Goal: Task Accomplishment & Management: Use online tool/utility

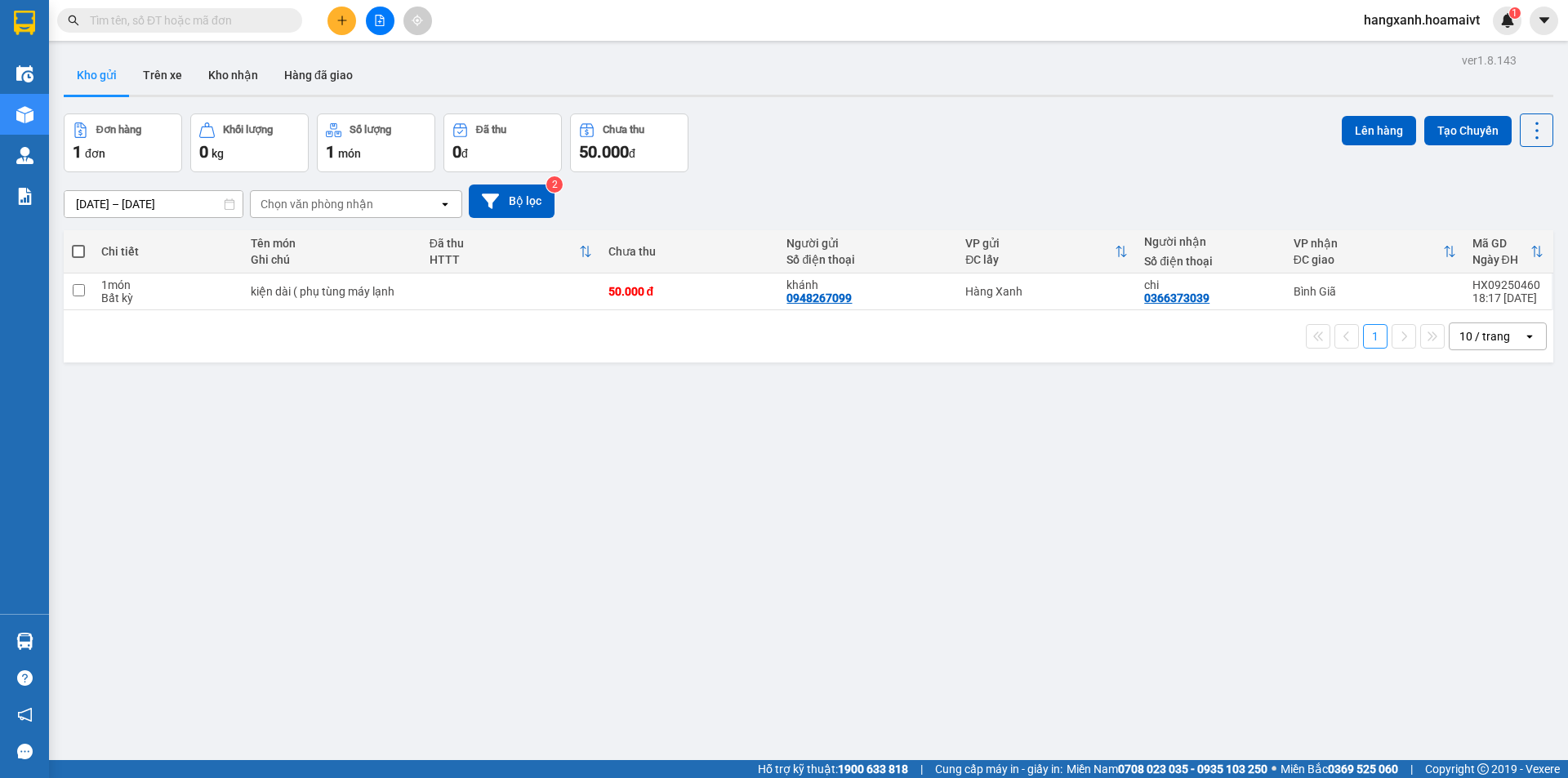
click at [342, 23] on icon "plus" at bounding box center [342, 20] width 11 height 11
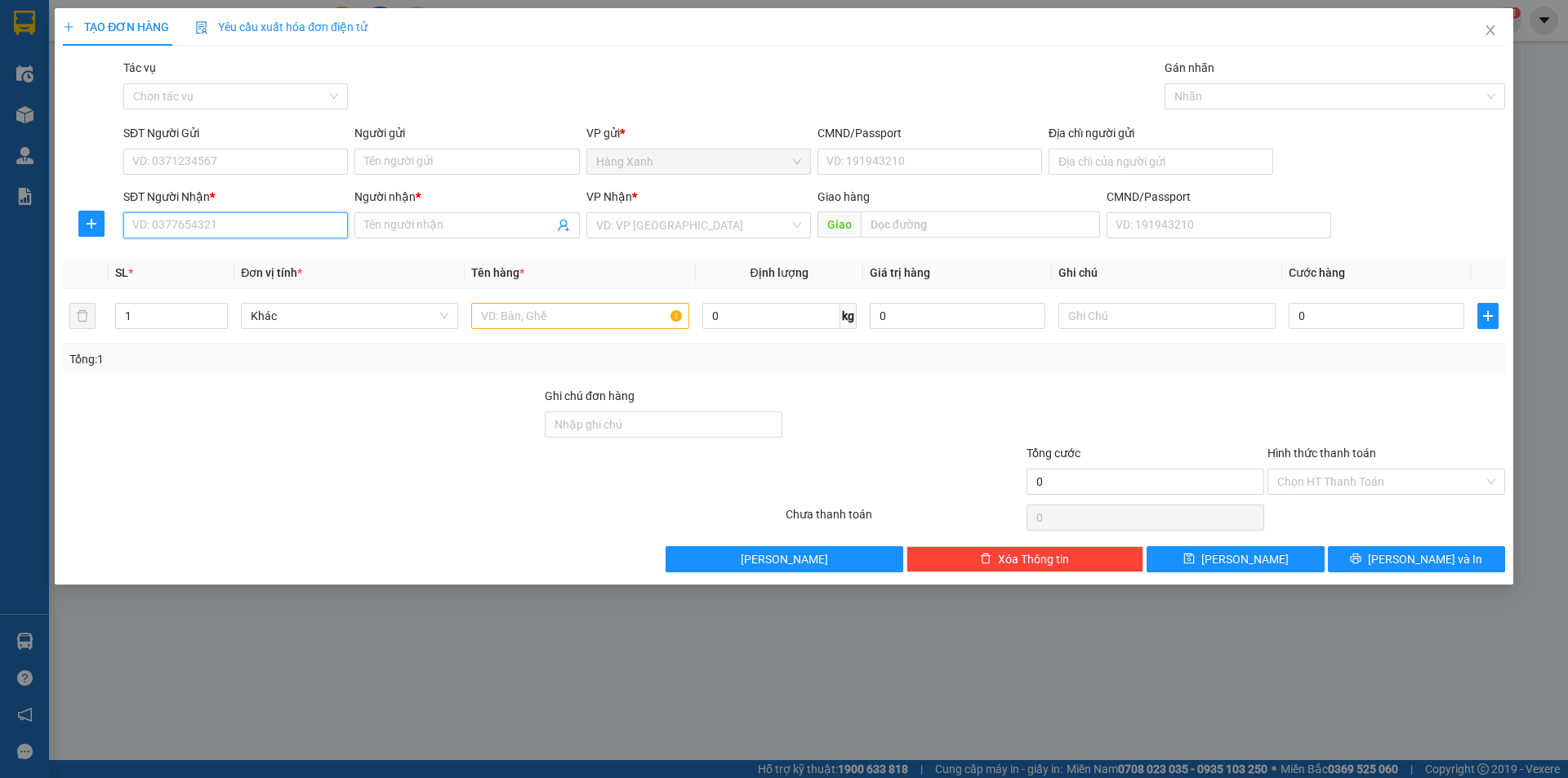
click at [298, 231] on input "SĐT Người Nhận *" at bounding box center [235, 225] width 224 height 26
click at [1485, 41] on span "Close" at bounding box center [1490, 31] width 46 height 46
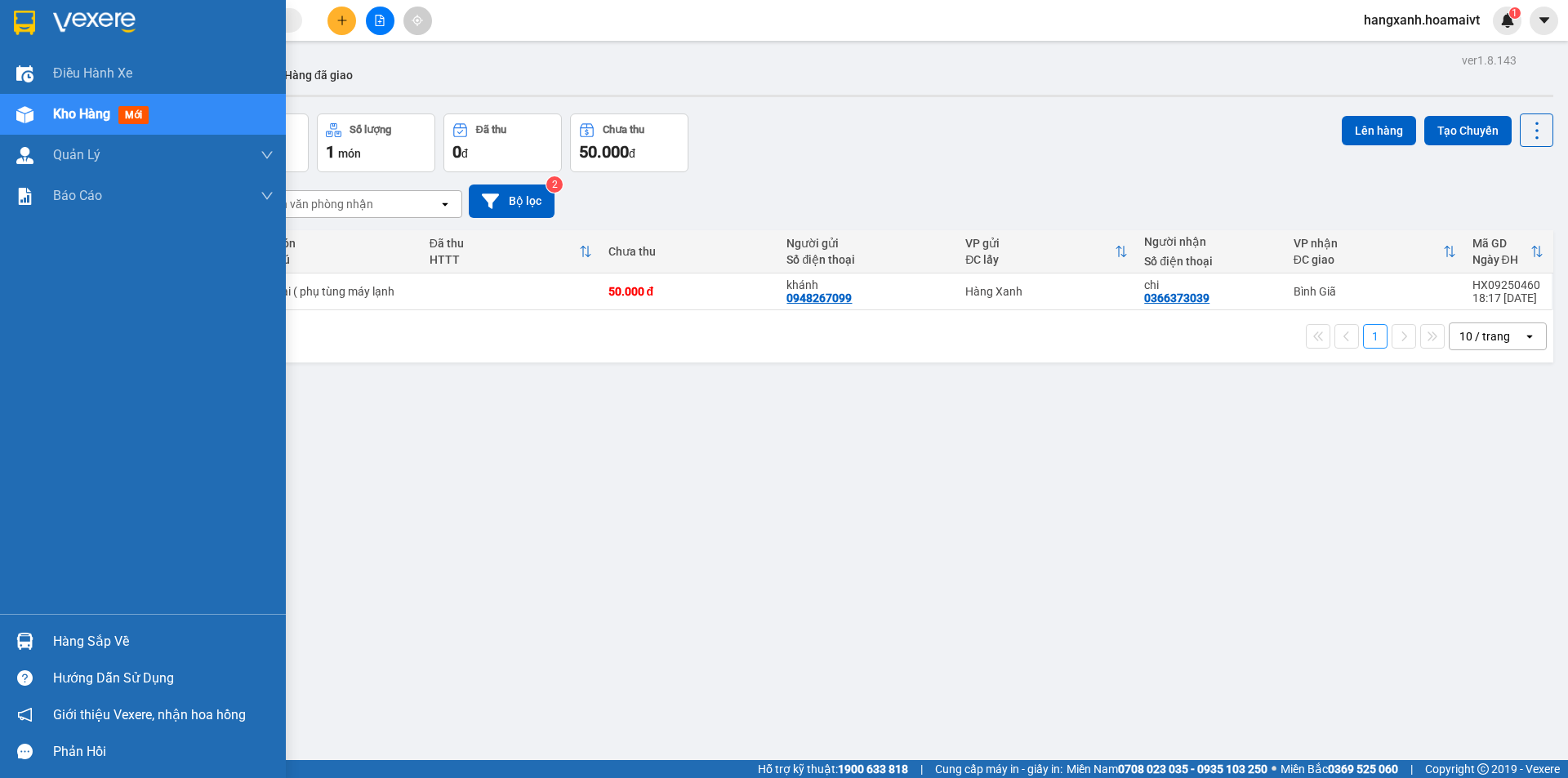
drag, startPoint x: 21, startPoint y: 51, endPoint x: 79, endPoint y: 72, distance: 61.7
click at [21, 52] on div at bounding box center [142, 26] width 285 height 53
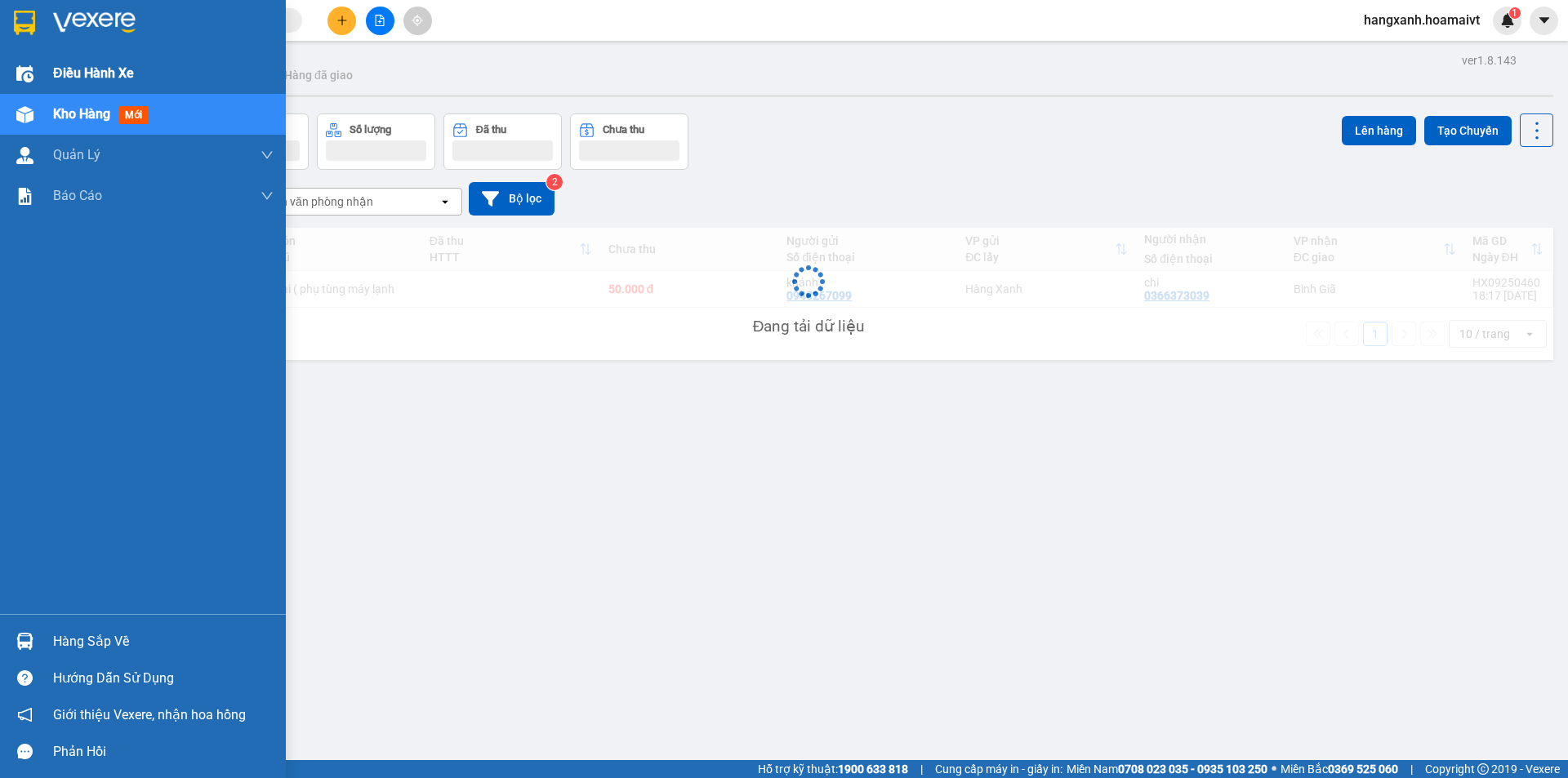
click at [79, 72] on button "Kho gửi" at bounding box center [97, 75] width 66 height 39
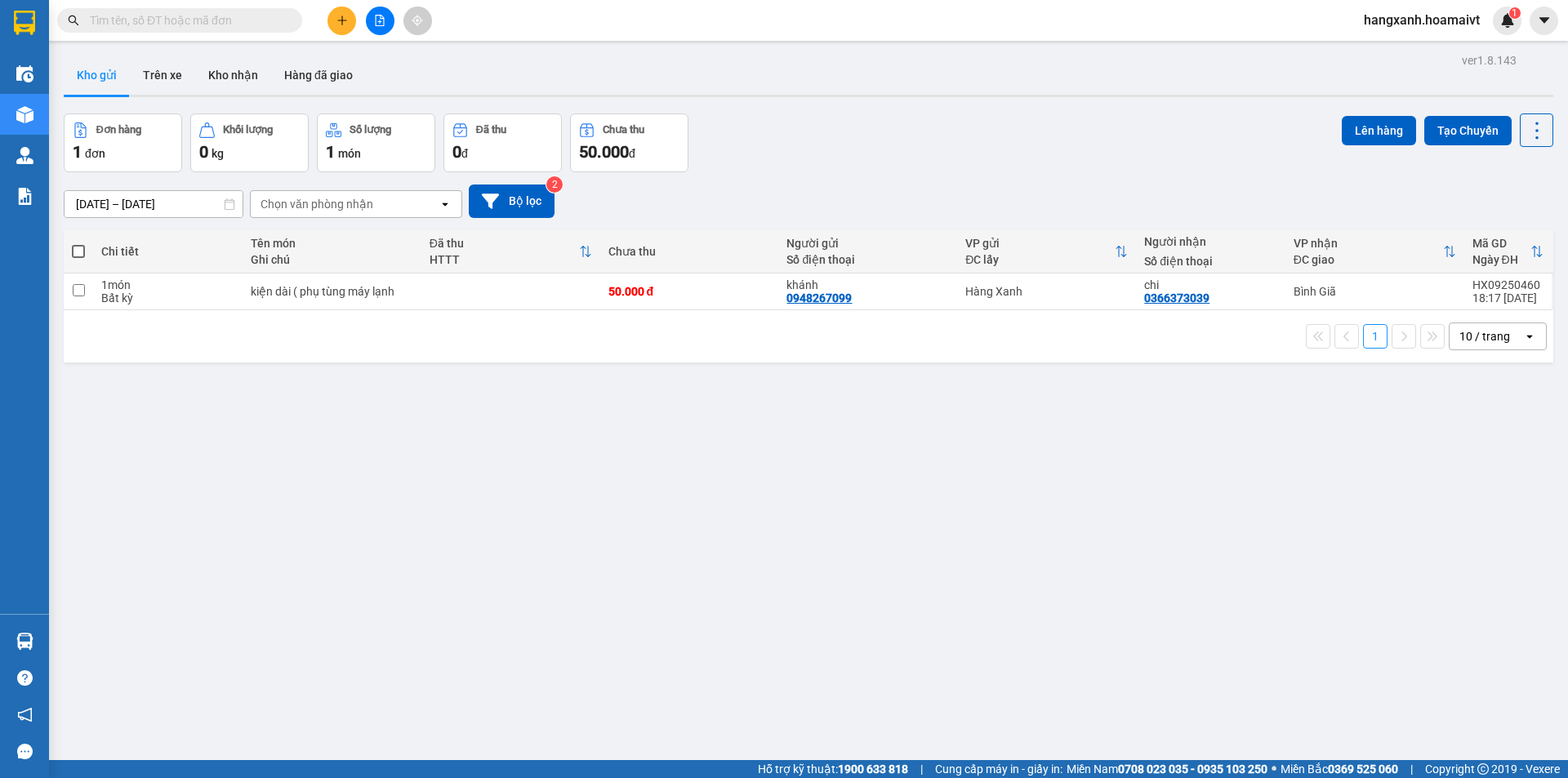
click at [18, 74] on img at bounding box center [25, 74] width 18 height 18
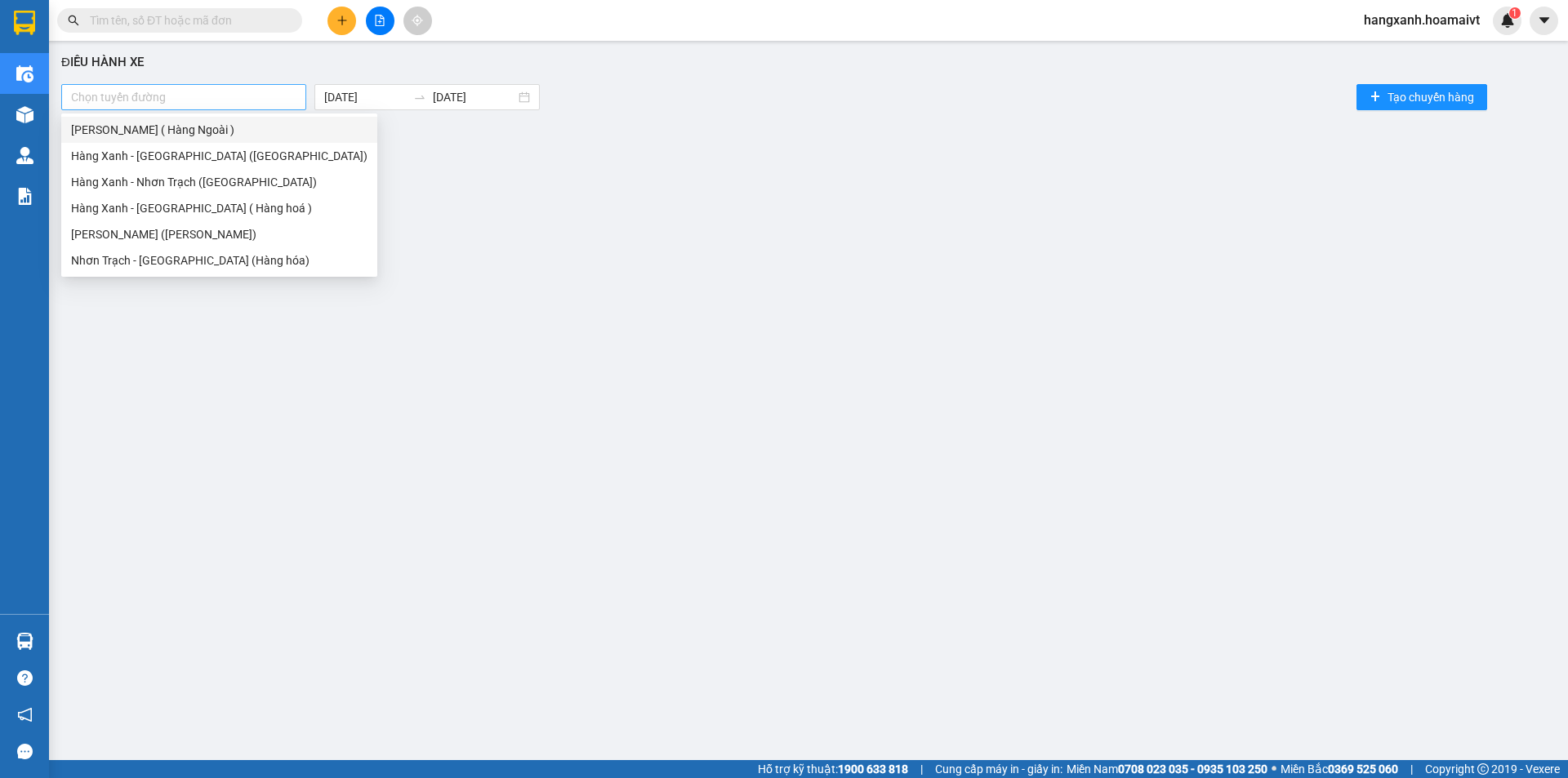
click at [259, 90] on div at bounding box center [184, 97] width 236 height 19
click at [176, 191] on div "Hàng Xanh - Nhơn Trạch ([GEOGRAPHIC_DATA])" at bounding box center [219, 182] width 316 height 26
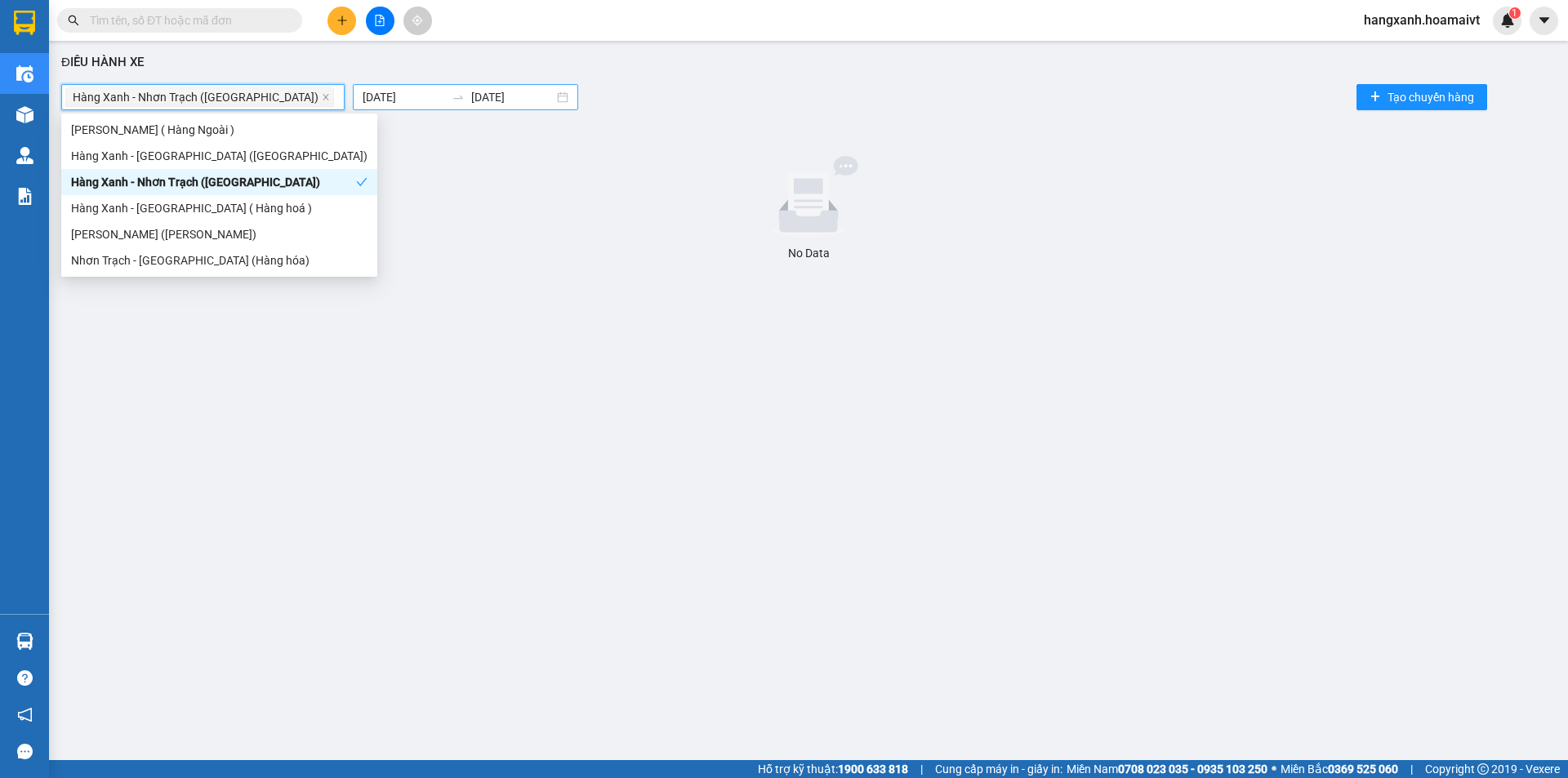
click at [366, 101] on body "Kết quả tìm kiếm ( 0 ) Bộ lọc No Data hangxanh.hoamaivt 1 Điều hành xe Kho hàng…" at bounding box center [784, 389] width 1568 height 778
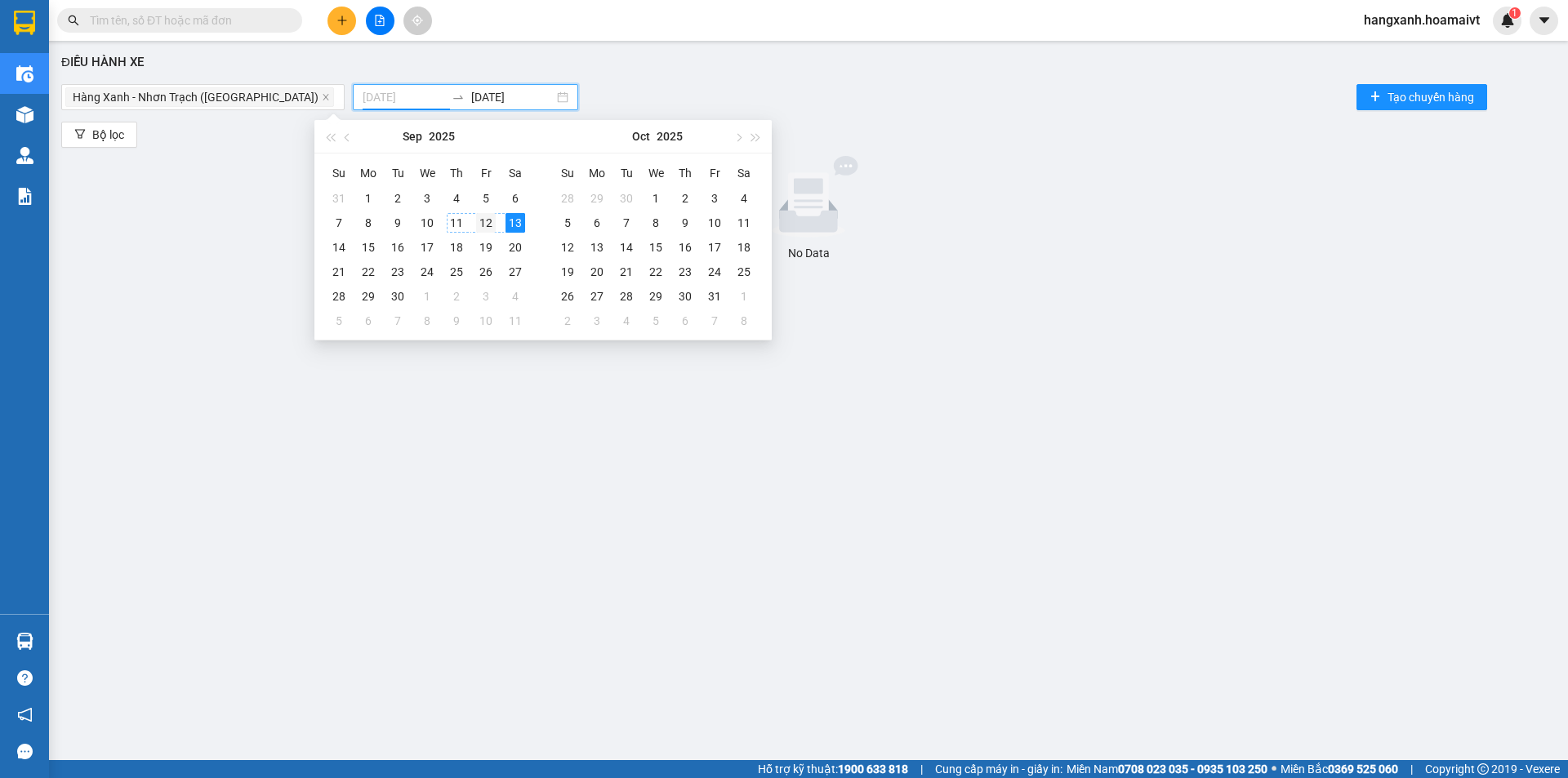
type input "[DATE]"
click at [485, 228] on div "12" at bounding box center [486, 222] width 19 height 19
click at [486, 228] on div "12" at bounding box center [486, 222] width 19 height 19
type input "[DATE]"
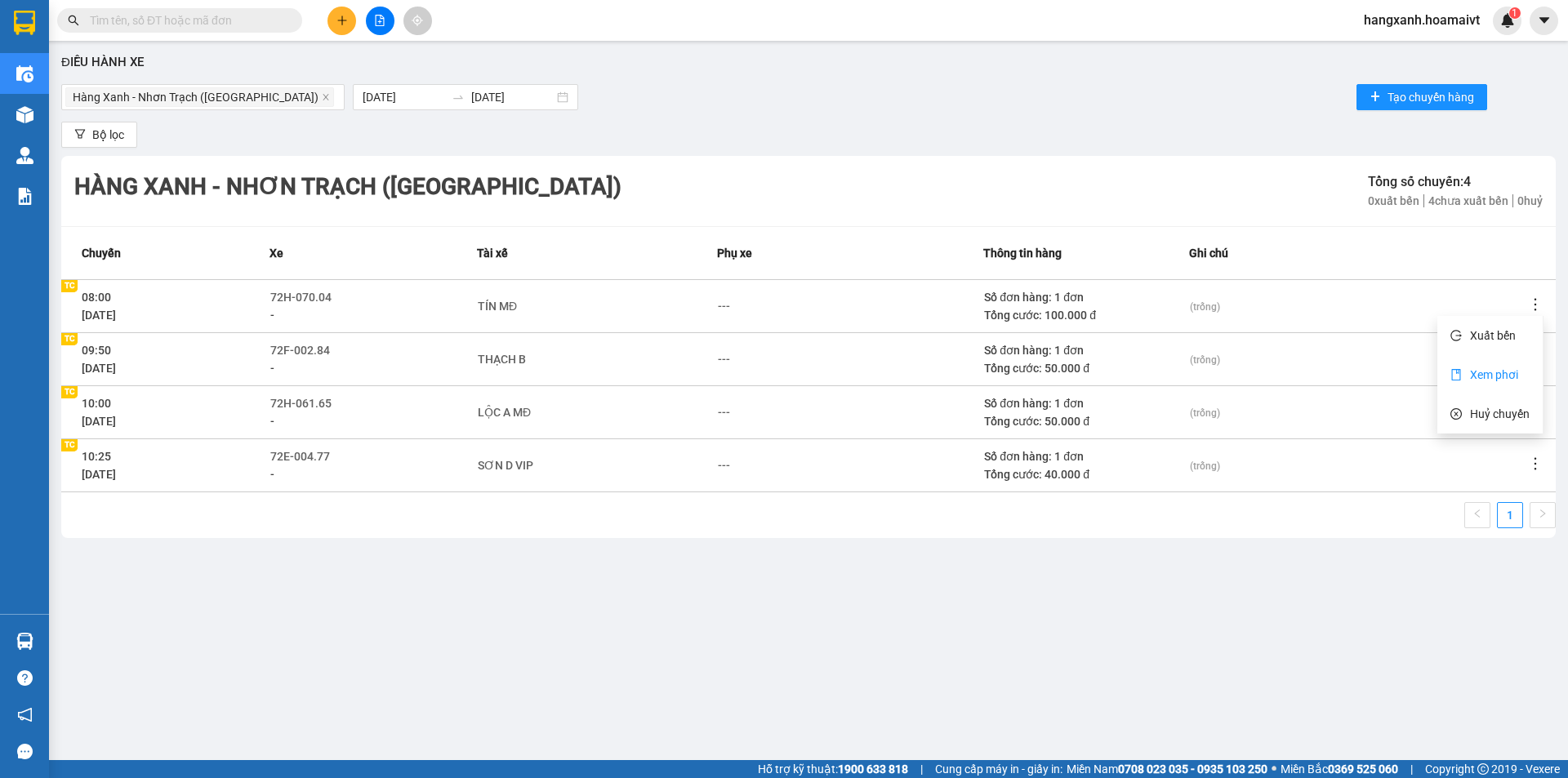
click at [1502, 371] on span "Xem phơi" at bounding box center [1494, 375] width 48 height 13
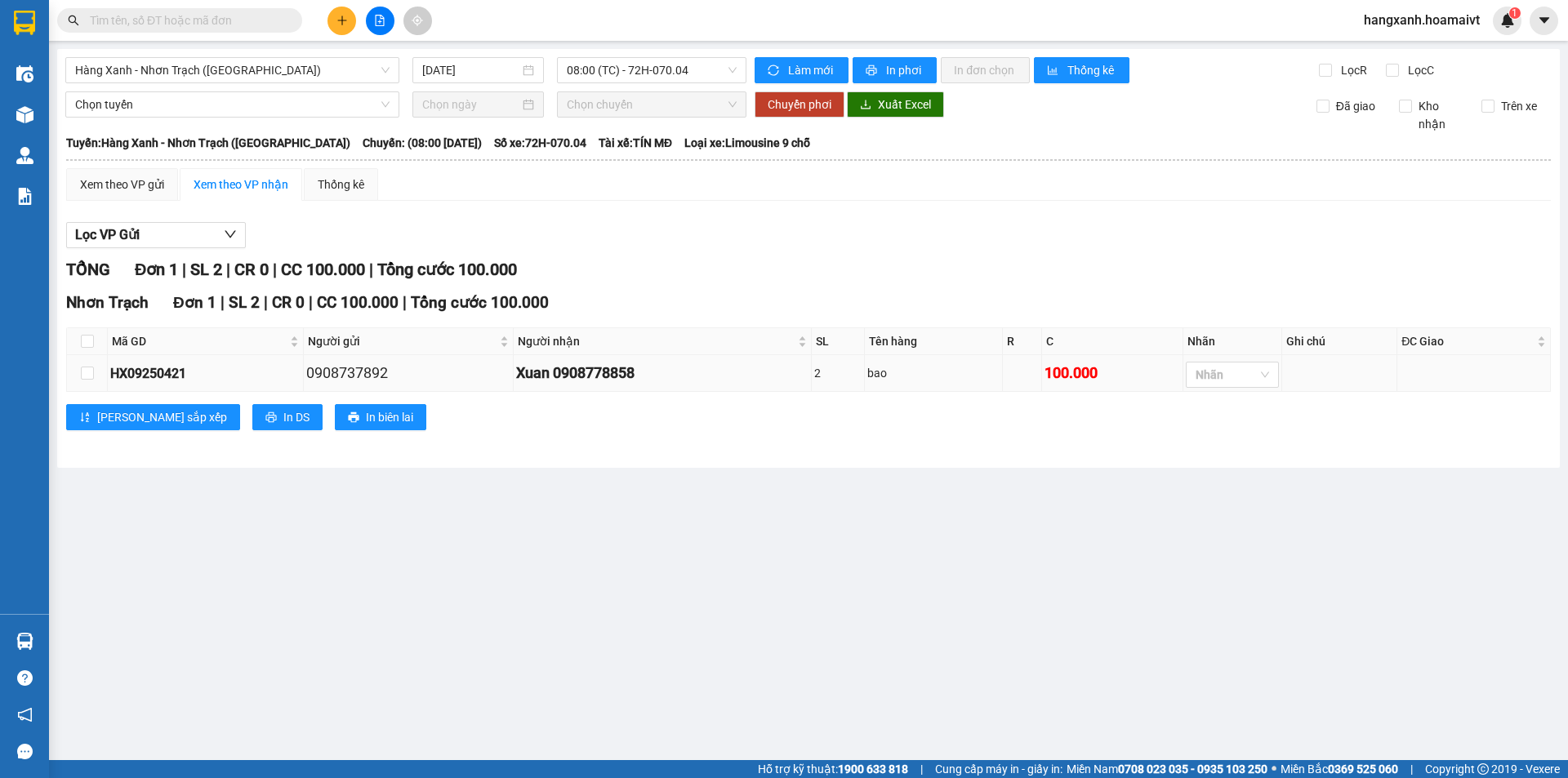
click at [353, 376] on div "0908737892" at bounding box center [408, 373] width 204 height 23
copy div "0908737892"
click at [337, 18] on icon "plus" at bounding box center [342, 20] width 11 height 11
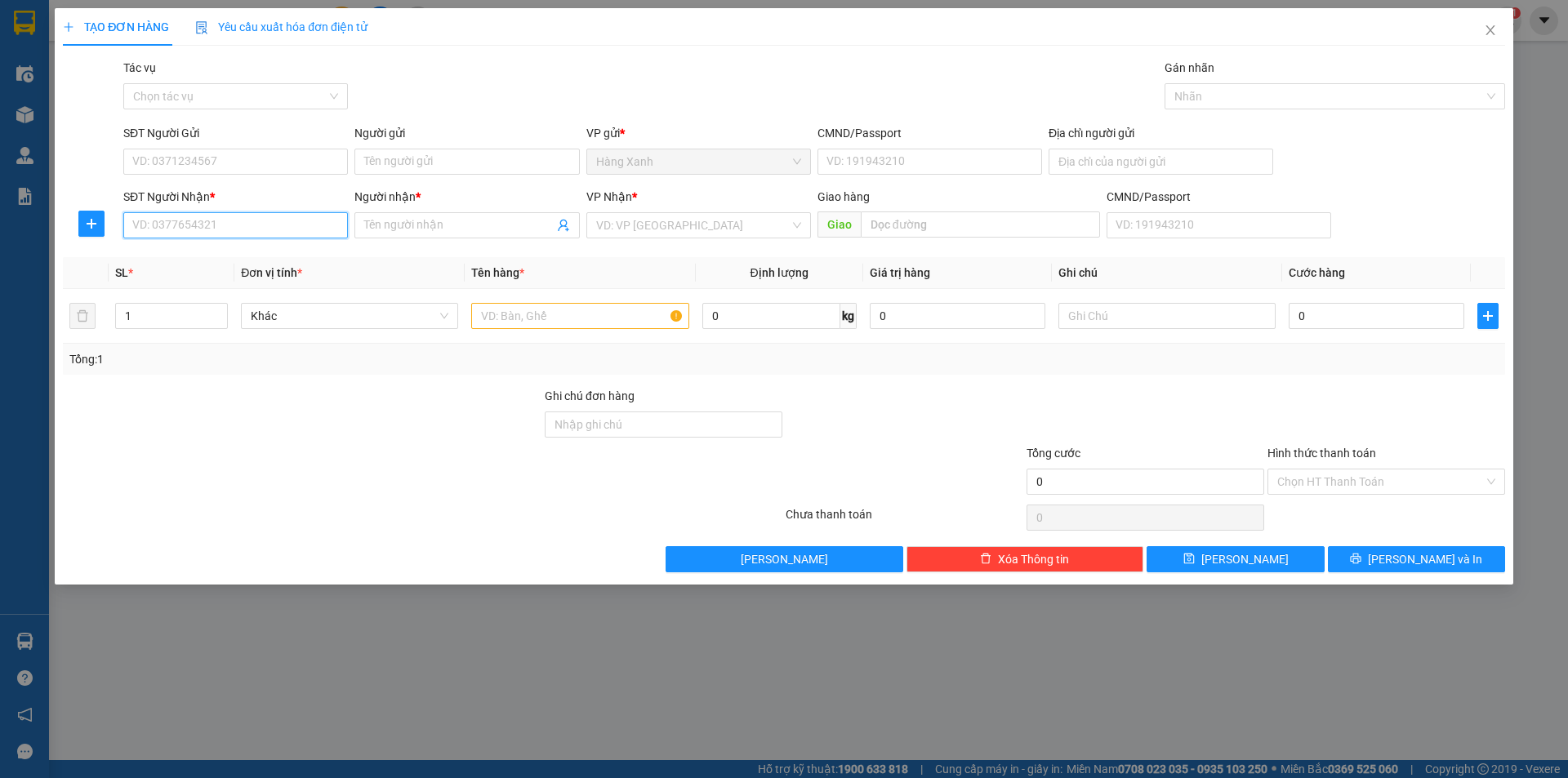
click at [255, 234] on input "SĐT Người Nhận *" at bounding box center [235, 225] width 224 height 26
click at [247, 155] on input "SĐT Người Gửi" at bounding box center [235, 162] width 224 height 26
paste input "0908737892"
type input "0908737892"
click at [233, 236] on input "SĐT Người Nhận *" at bounding box center [235, 225] width 224 height 26
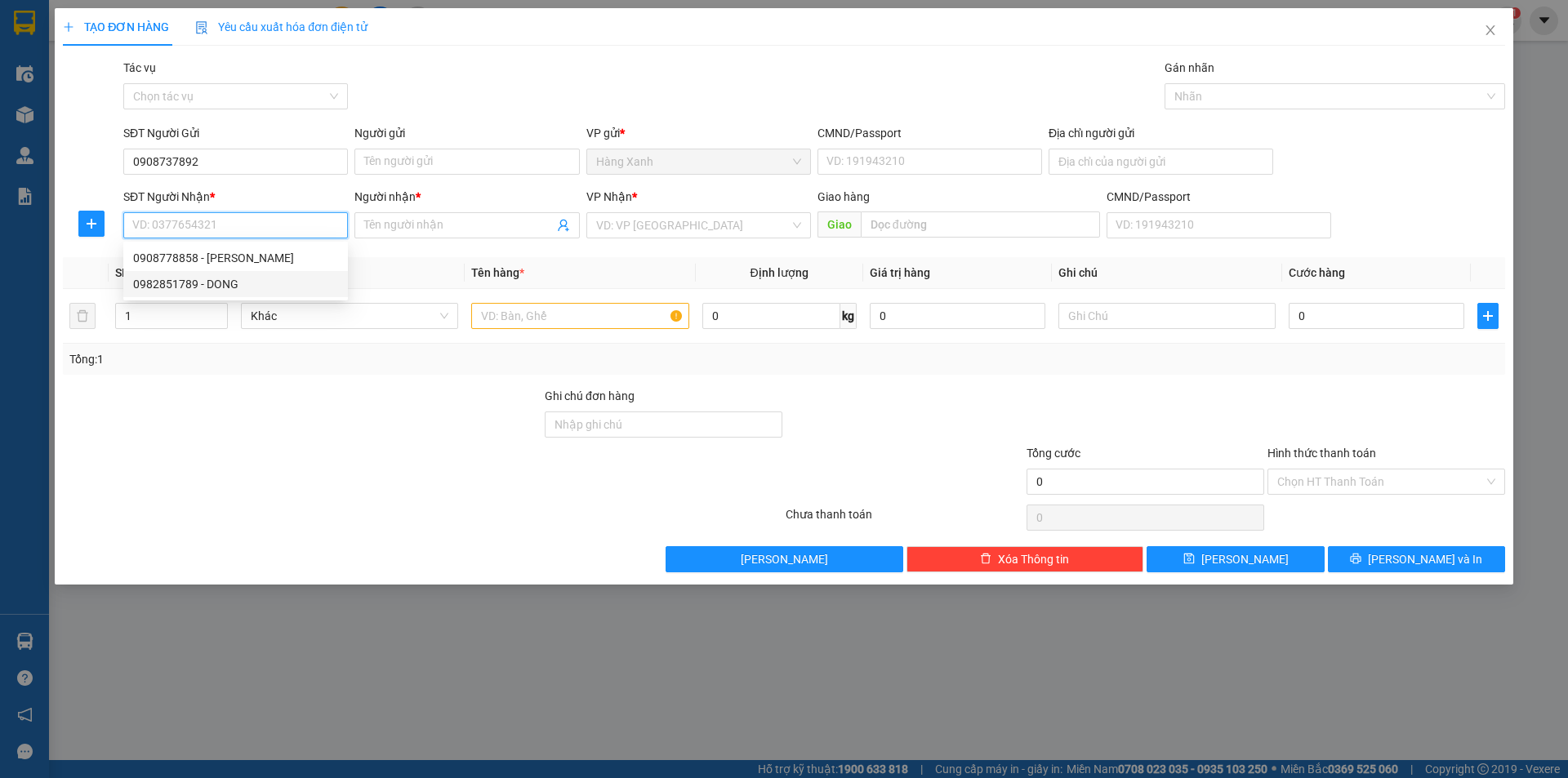
click at [236, 271] on div "0982851789 - DONG" at bounding box center [235, 284] width 224 height 26
type input "0982851789"
type input "DONG"
click at [583, 314] on input "text" at bounding box center [579, 316] width 217 height 26
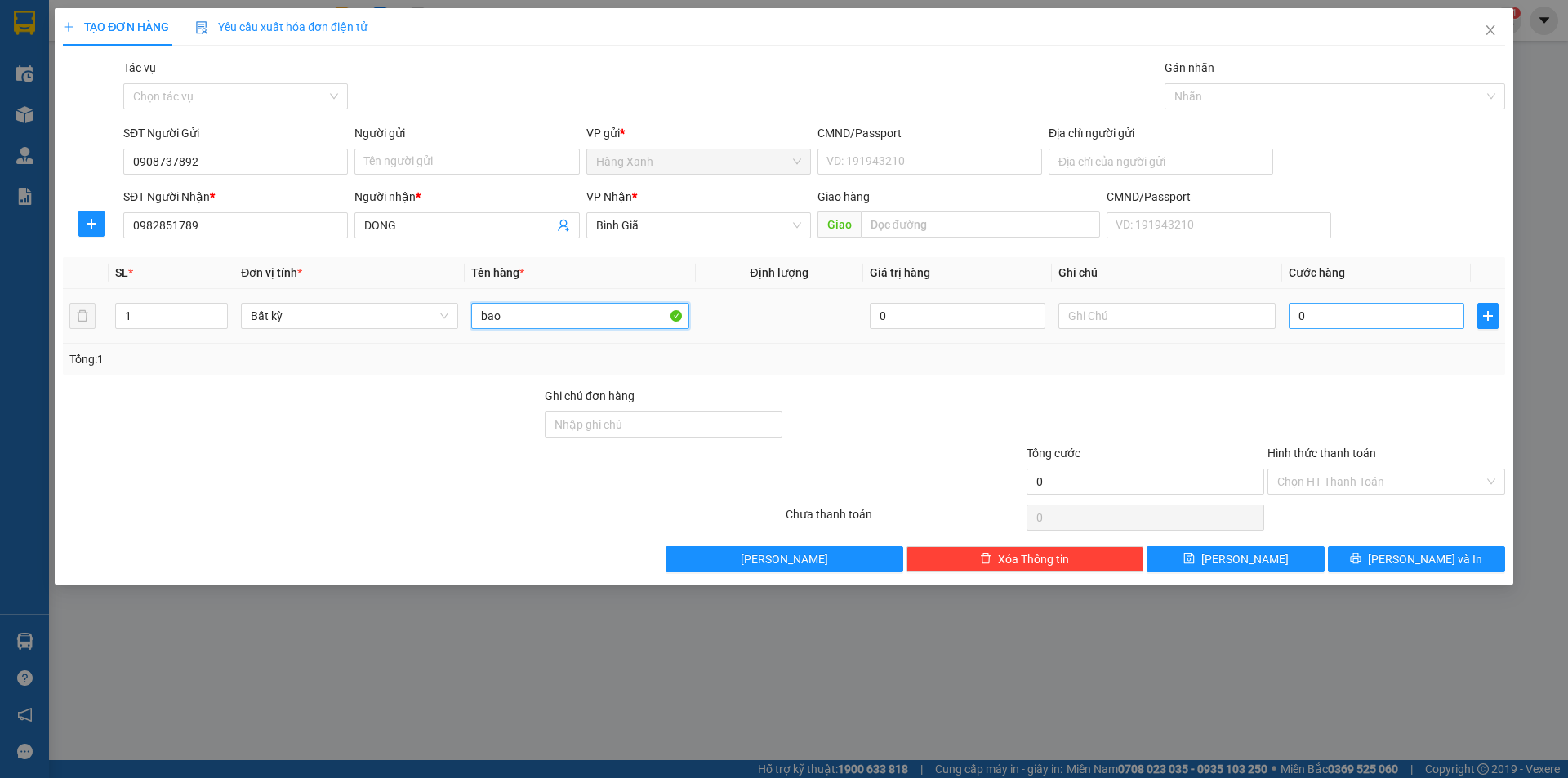
type input "bao"
click at [1366, 321] on input "0" at bounding box center [1376, 316] width 175 height 26
type input "5"
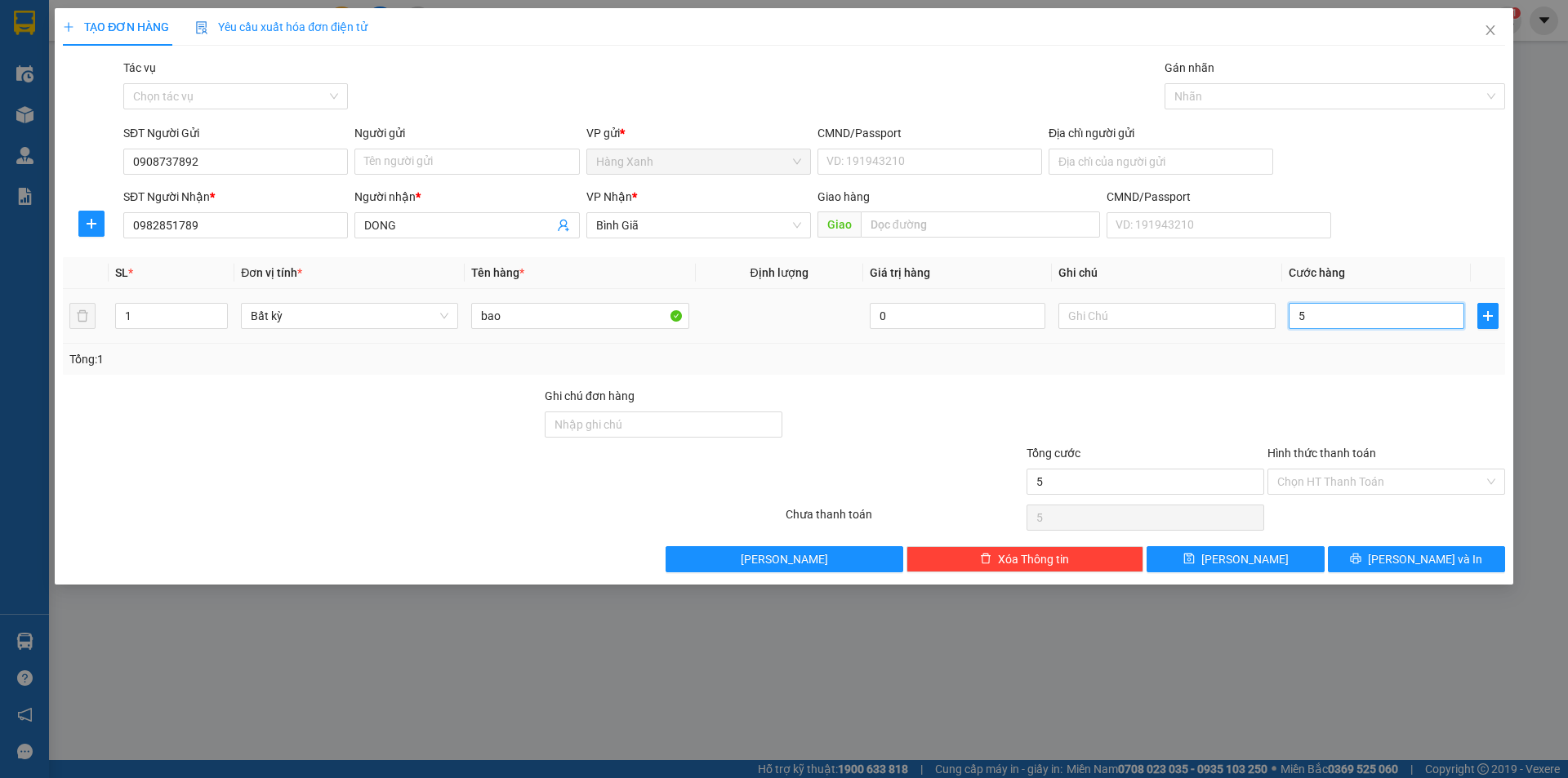
type input "50"
type input "50.000"
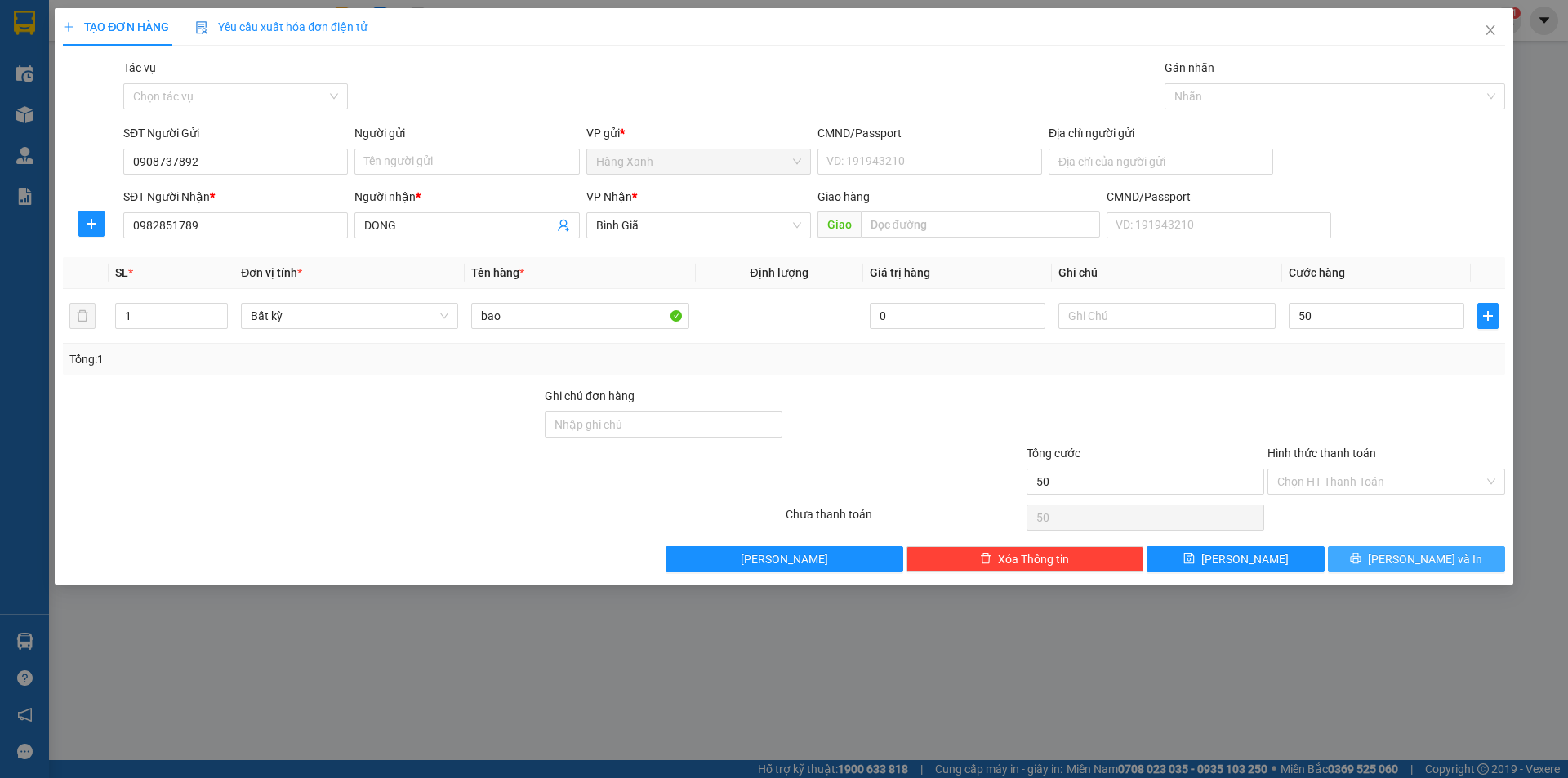
type input "50.000"
click at [1407, 572] on div "TẠO ĐƠN HÀNG Yêu cầu xuất hóa đơn điện tử Transit Pickup Surcharge Ids Transit …" at bounding box center [783, 296] width 1458 height 576
drag, startPoint x: 1407, startPoint y: 549, endPoint x: 1251, endPoint y: 486, distance: 168.2
click at [1406, 550] on span "[PERSON_NAME] và In" at bounding box center [1425, 558] width 115 height 18
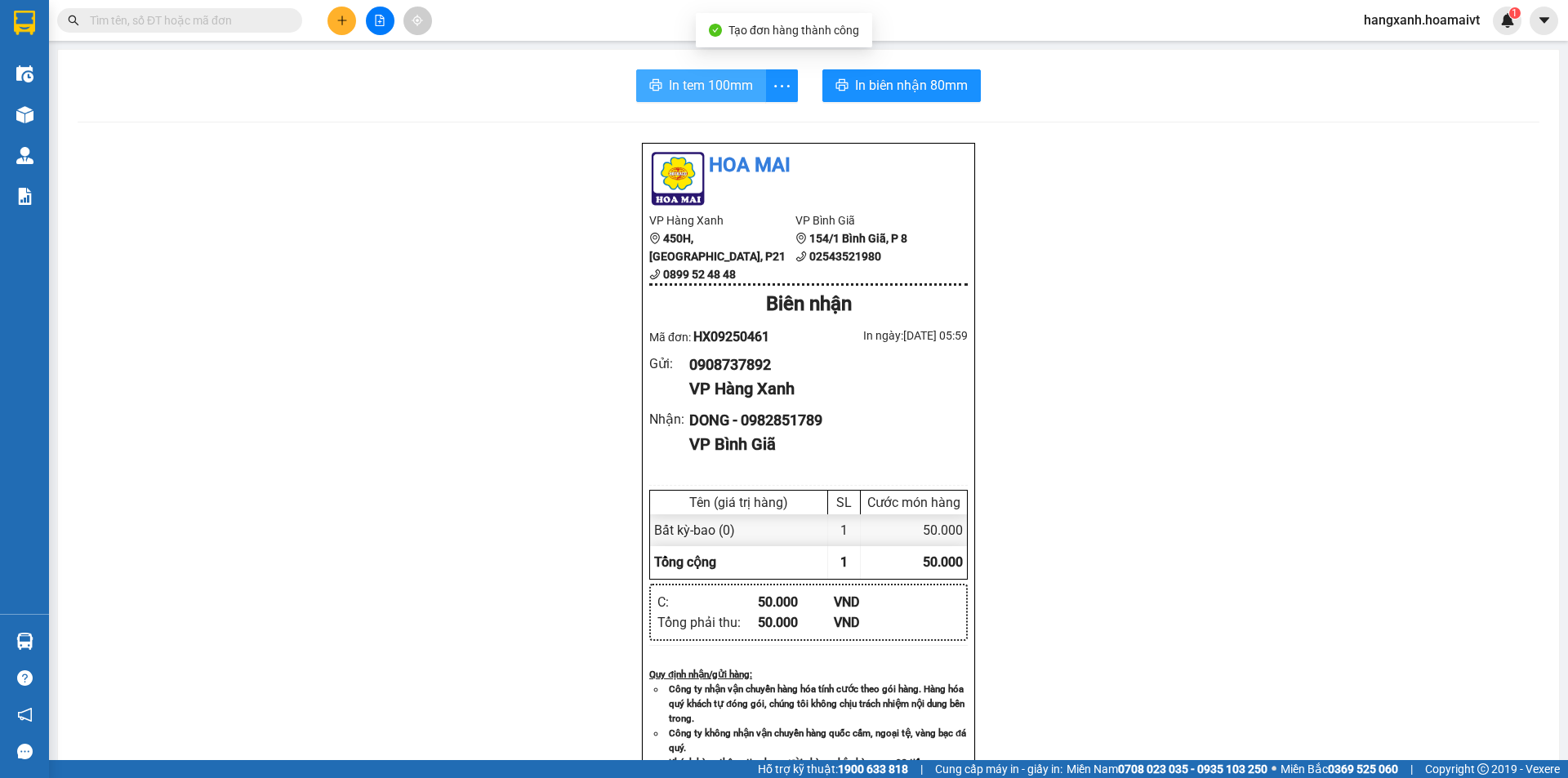
click at [737, 90] on span "In tem 100mm" at bounding box center [710, 85] width 84 height 20
click at [347, 19] on icon "plus" at bounding box center [342, 20] width 11 height 11
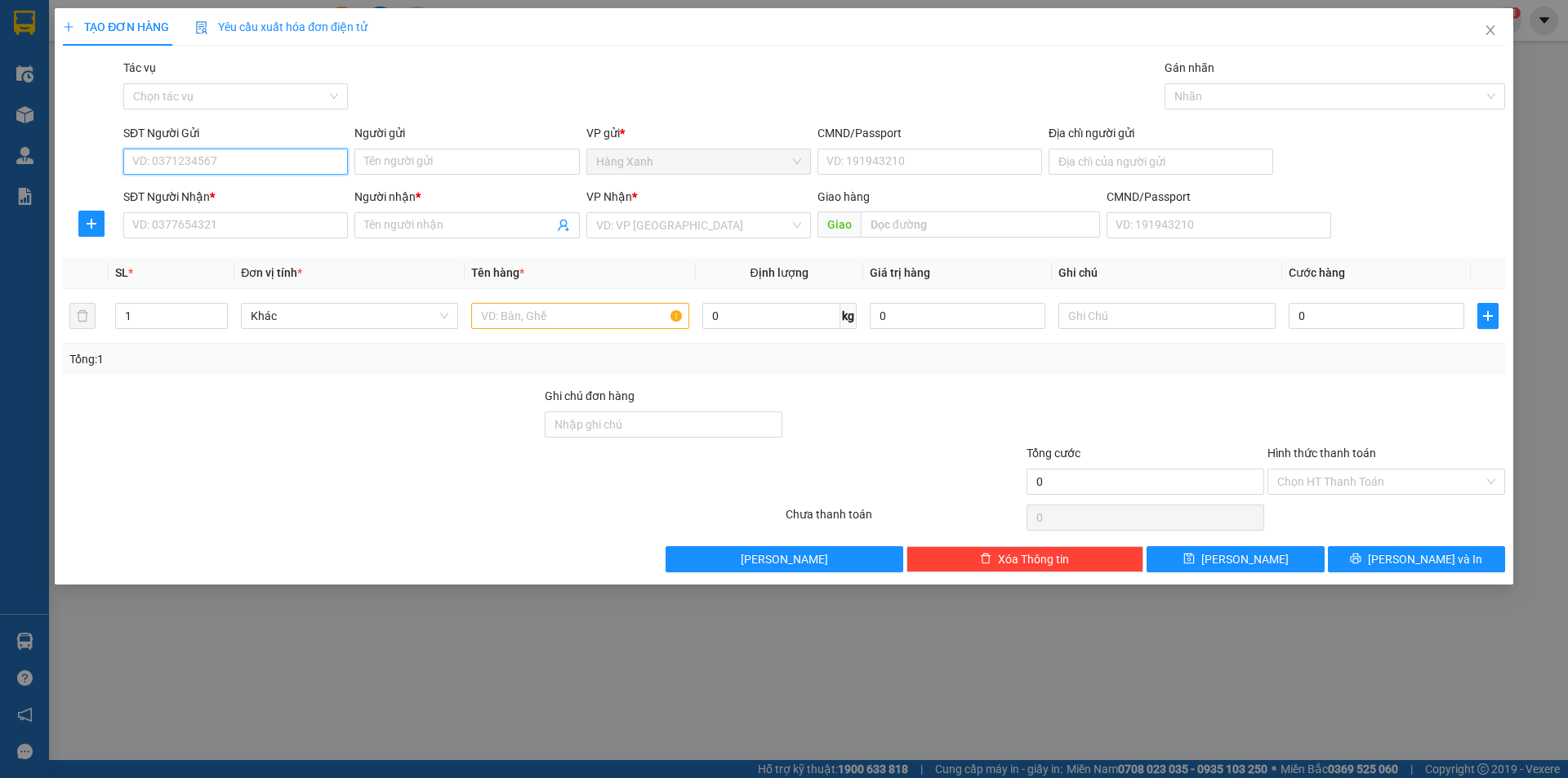
paste input "0908737892"
type input "0908737892"
click at [187, 218] on input "SĐT Người Nhận *" at bounding box center [235, 225] width 224 height 26
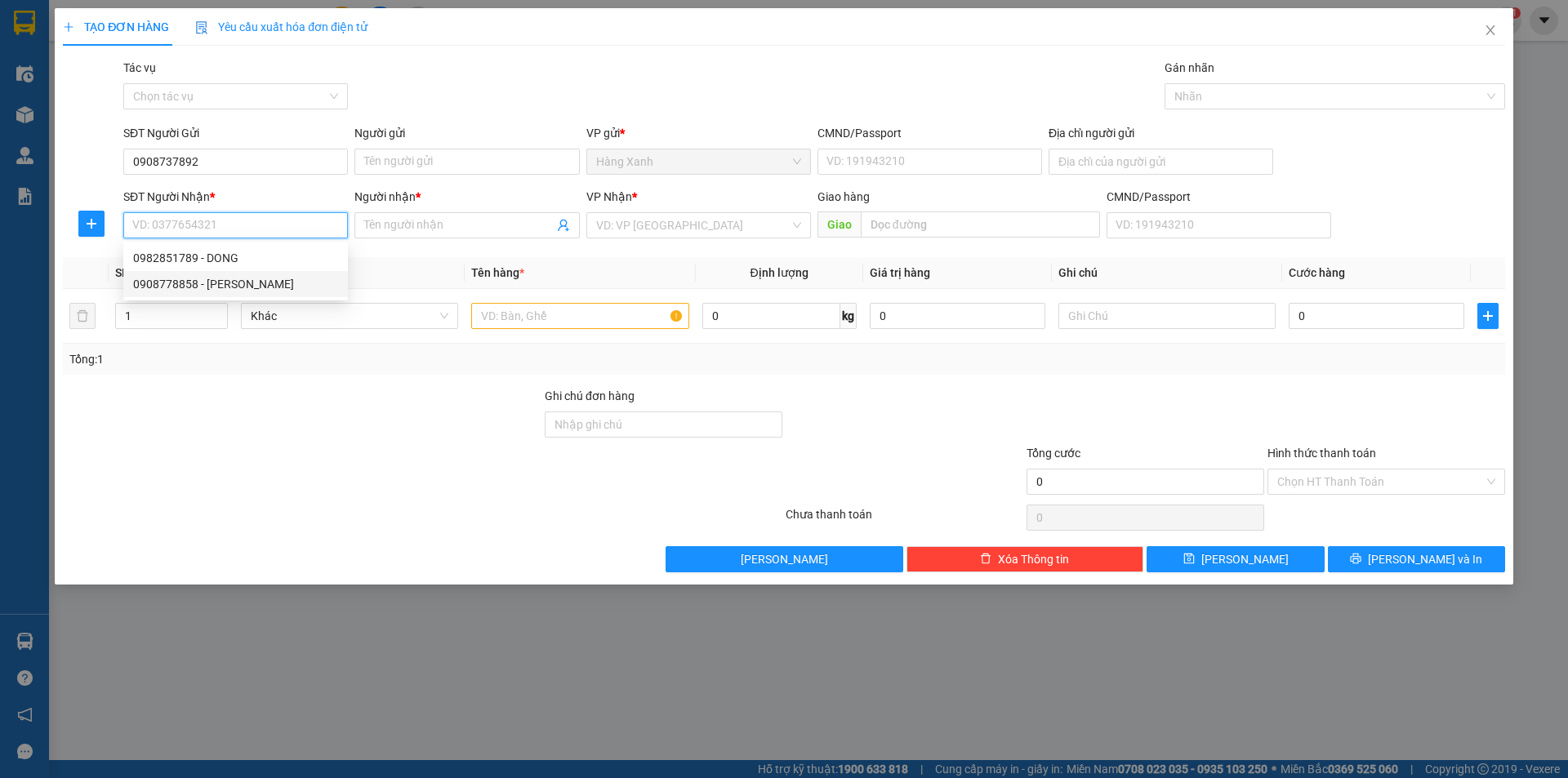
click at [237, 278] on div "0908778858 - [PERSON_NAME]" at bounding box center [235, 283] width 205 height 18
type input "0908778858"
type input "Xuan"
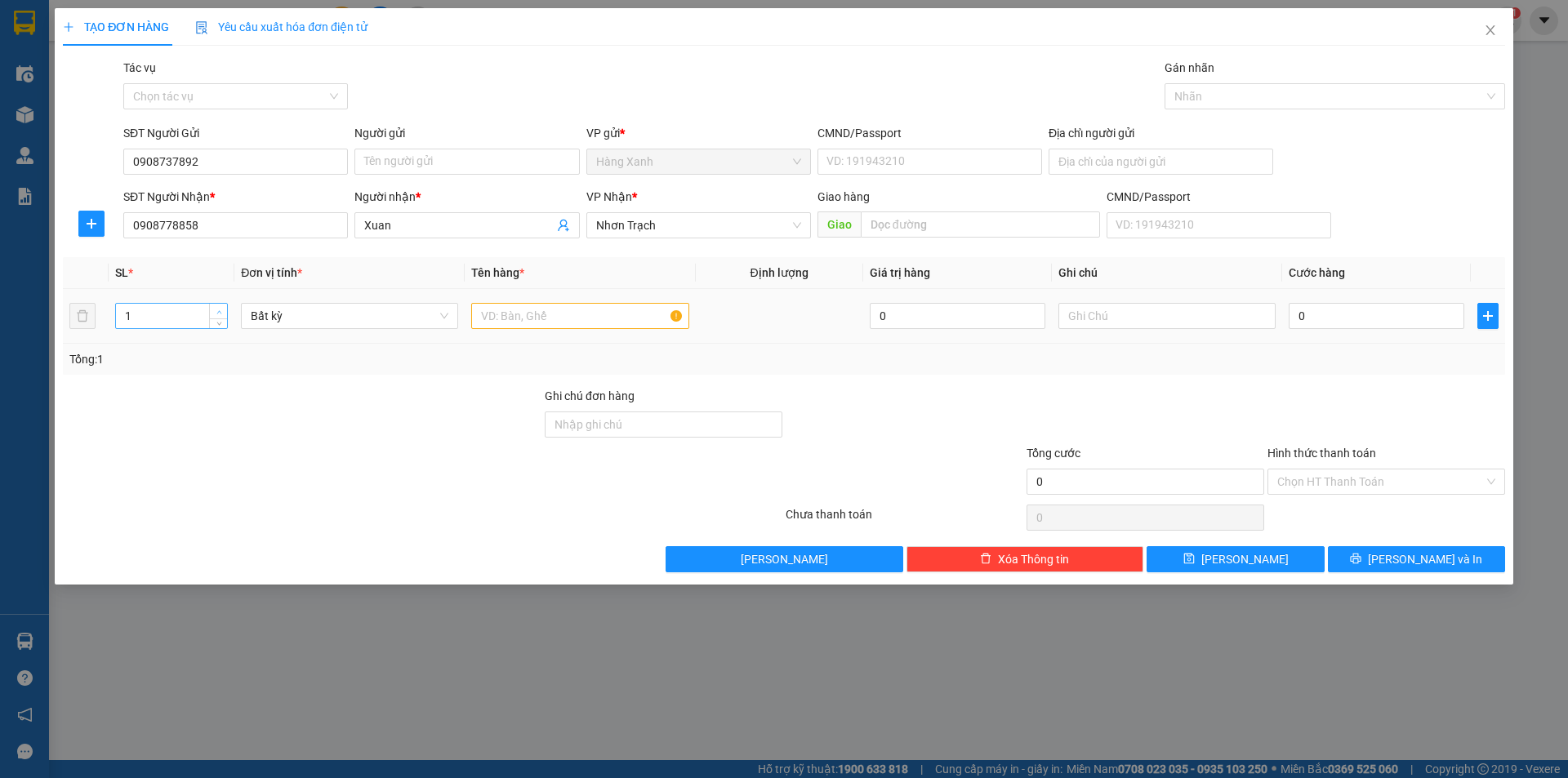
type input "2"
click at [217, 313] on icon "up" at bounding box center [218, 312] width 5 height 4
click at [561, 323] on input "text" at bounding box center [579, 316] width 217 height 26
type input "bao"
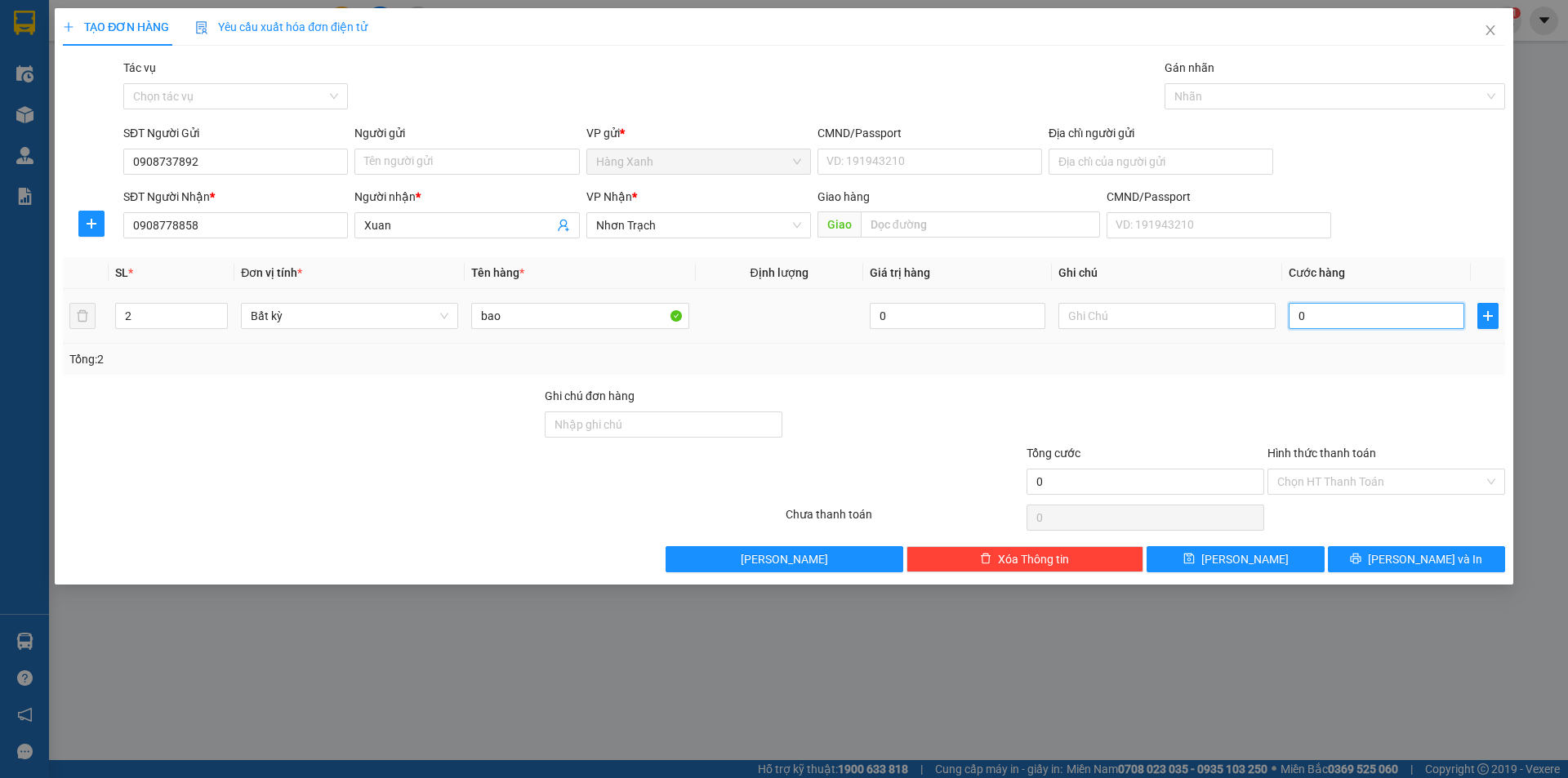
click at [1369, 326] on input "0" at bounding box center [1376, 316] width 175 height 26
type input "1"
type input "10"
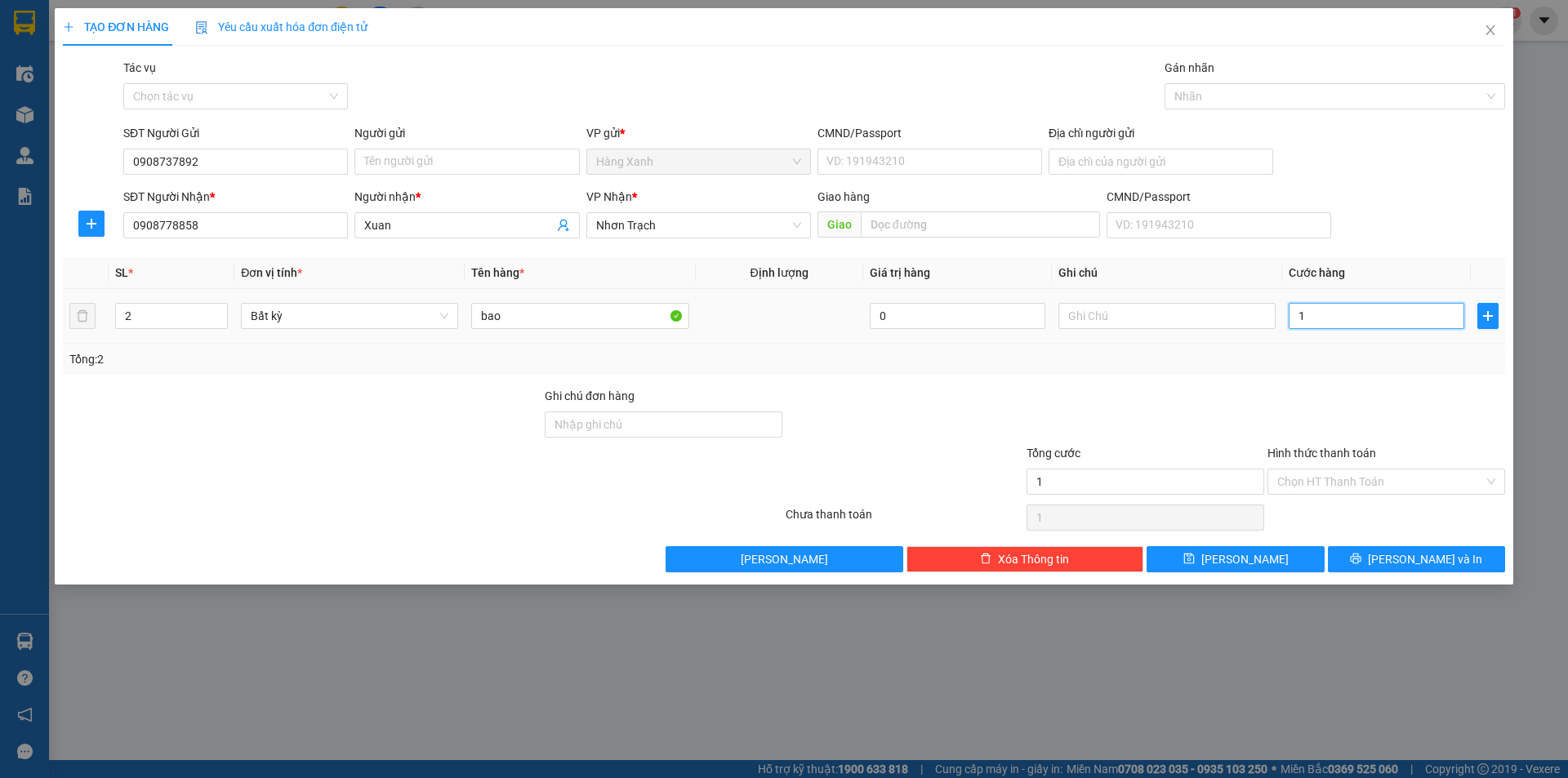
type input "10"
type input "100"
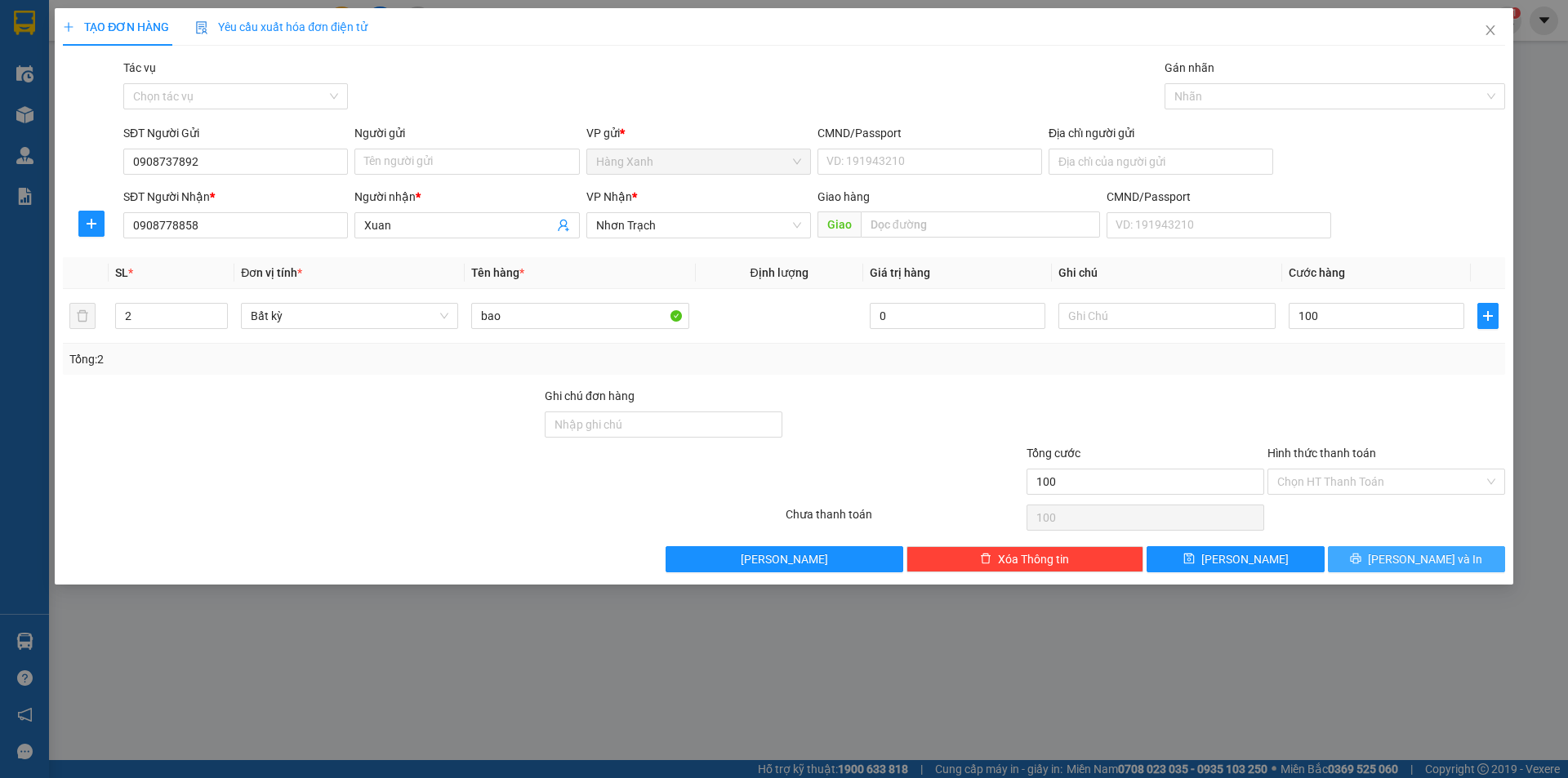
type input "100.000"
click at [1412, 555] on span "[PERSON_NAME] và In" at bounding box center [1425, 558] width 115 height 18
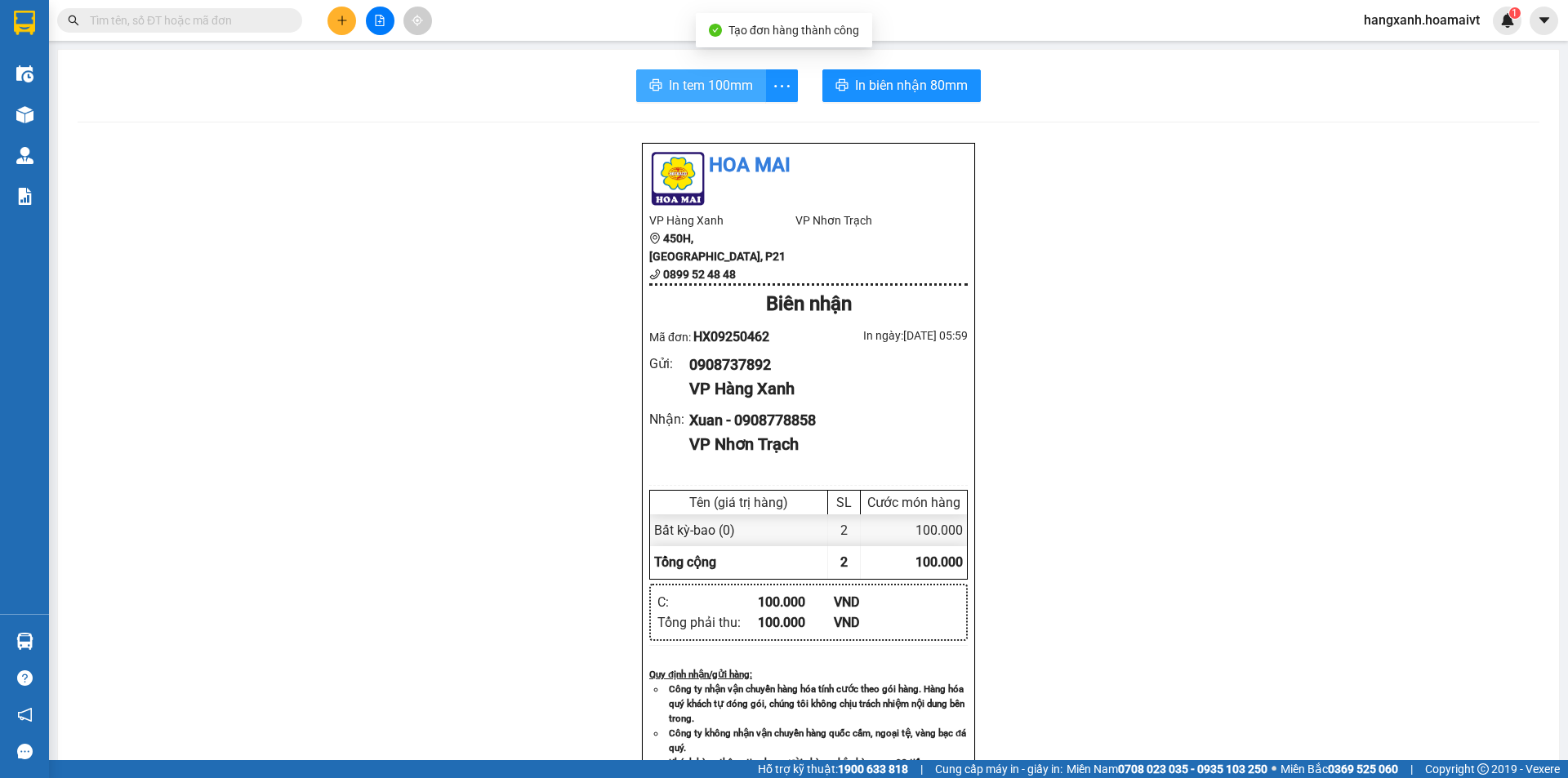
click at [702, 88] on span "In tem 100mm" at bounding box center [710, 85] width 84 height 20
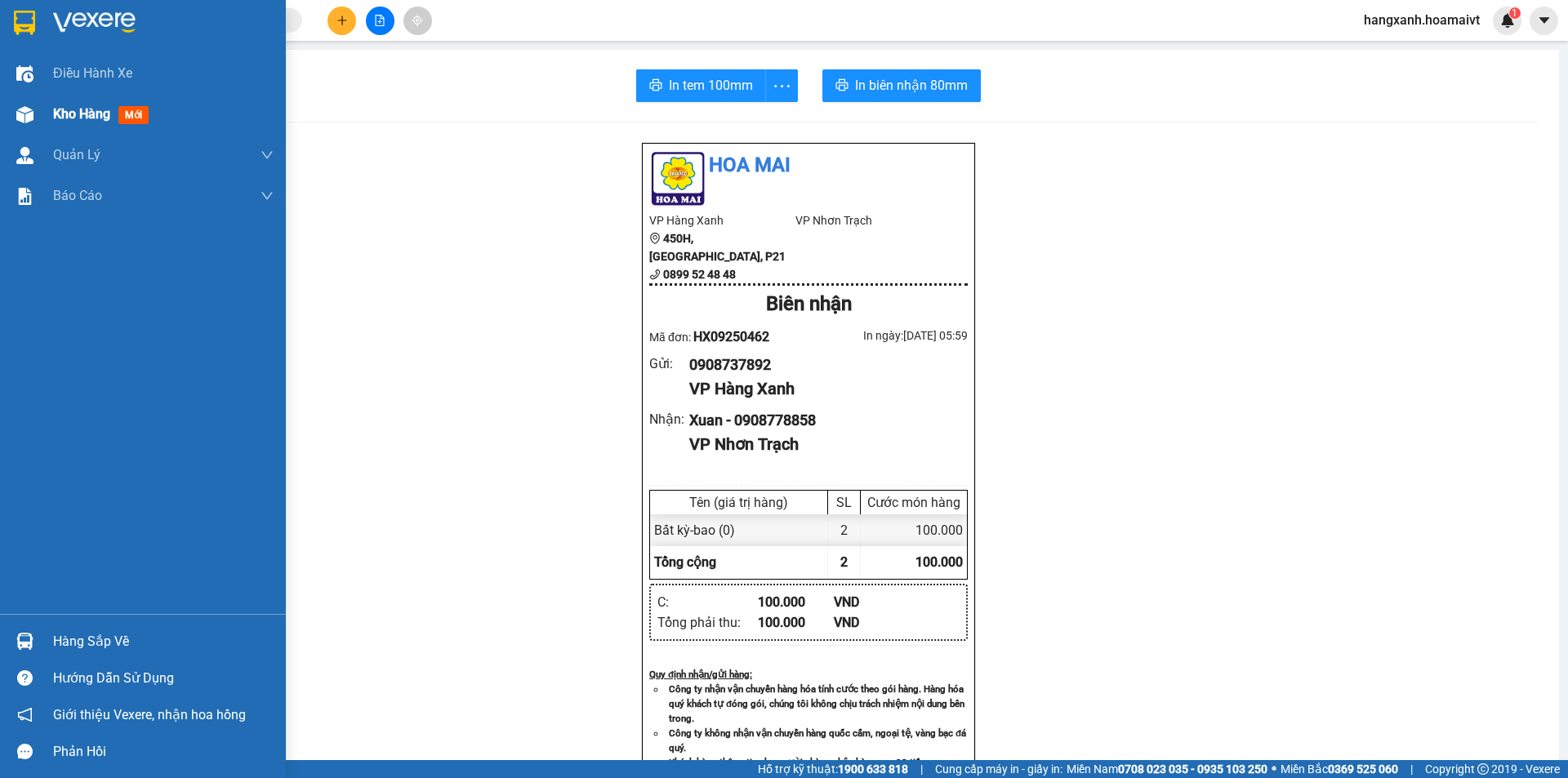
click at [102, 106] on span "Kho hàng" at bounding box center [81, 114] width 57 height 16
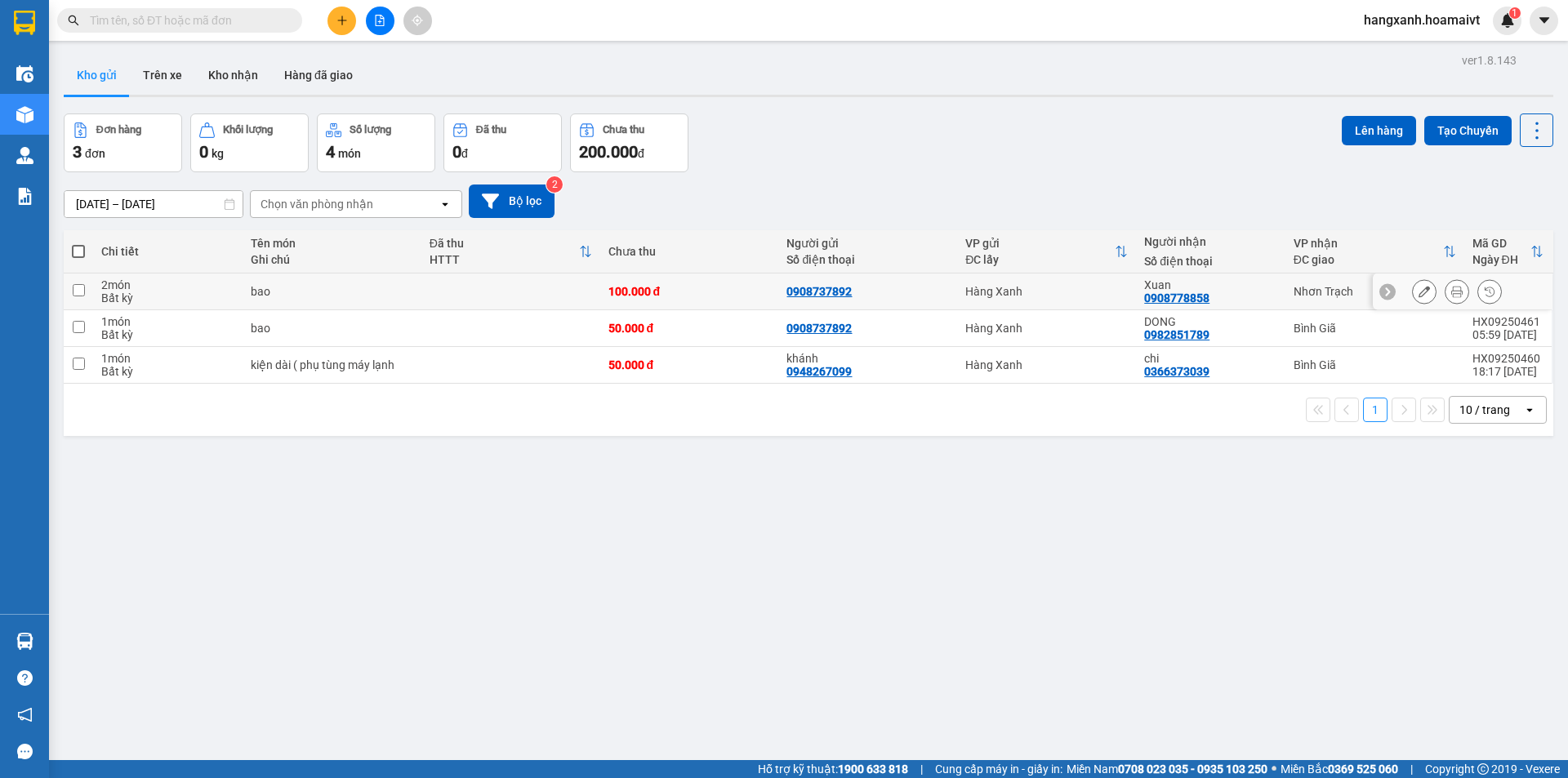
click at [1316, 285] on div "Nhơn Trạch" at bounding box center [1375, 292] width 163 height 13
checkbox input "true"
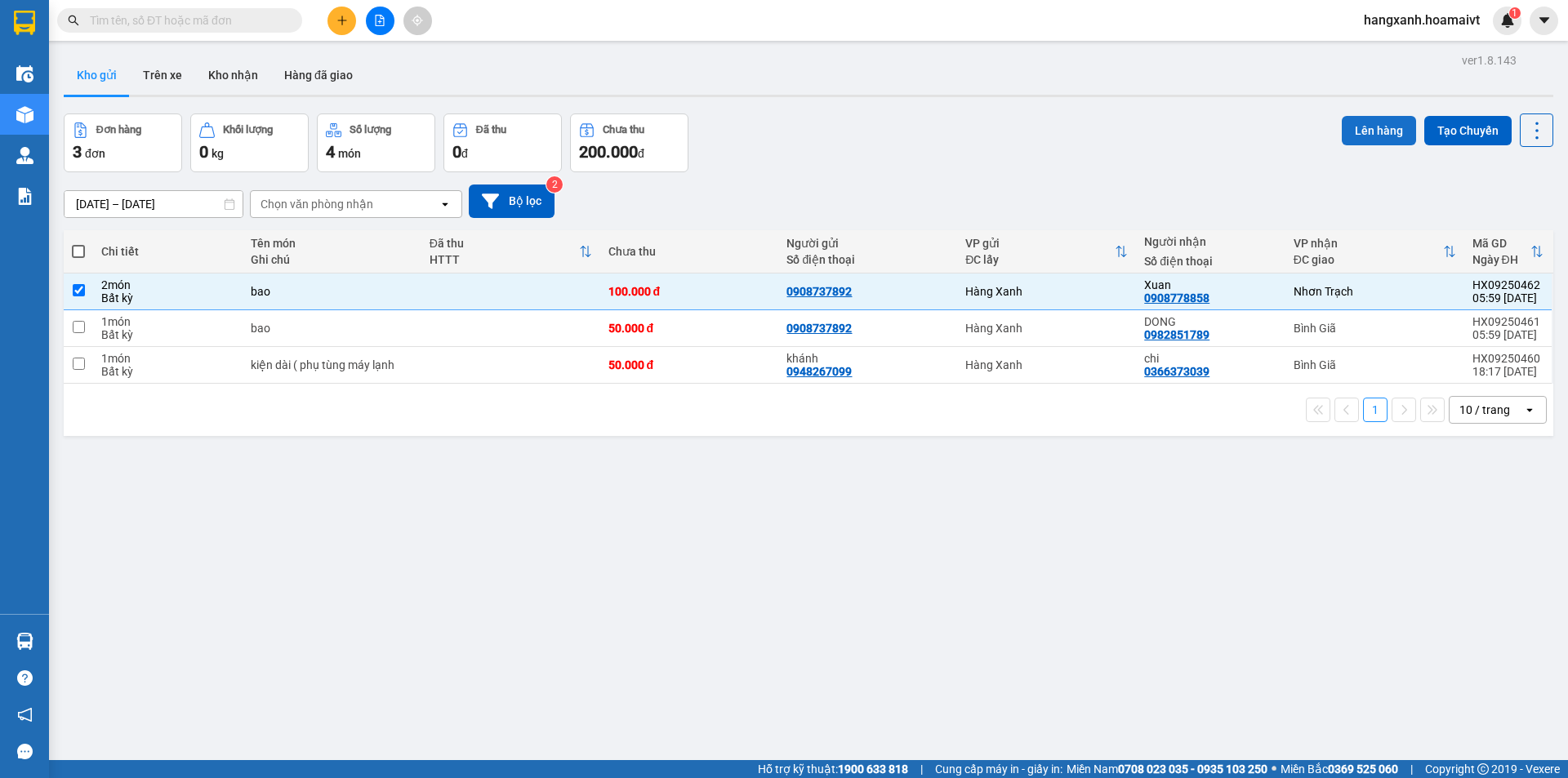
click at [1379, 122] on button "Lên hàng" at bounding box center [1379, 131] width 74 height 30
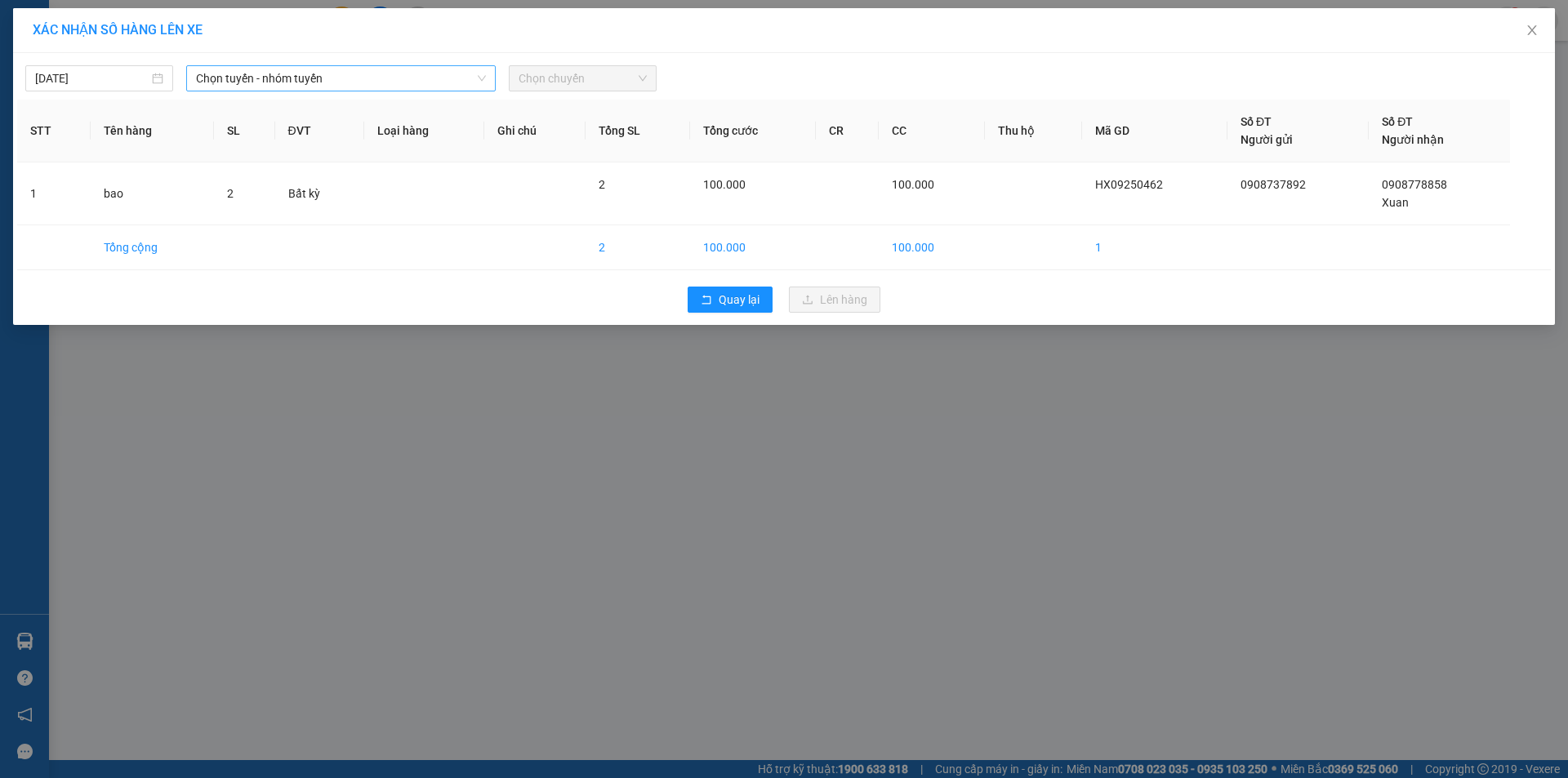
click at [300, 67] on span "Chọn tuyến - nhóm tuyến" at bounding box center [341, 78] width 290 height 25
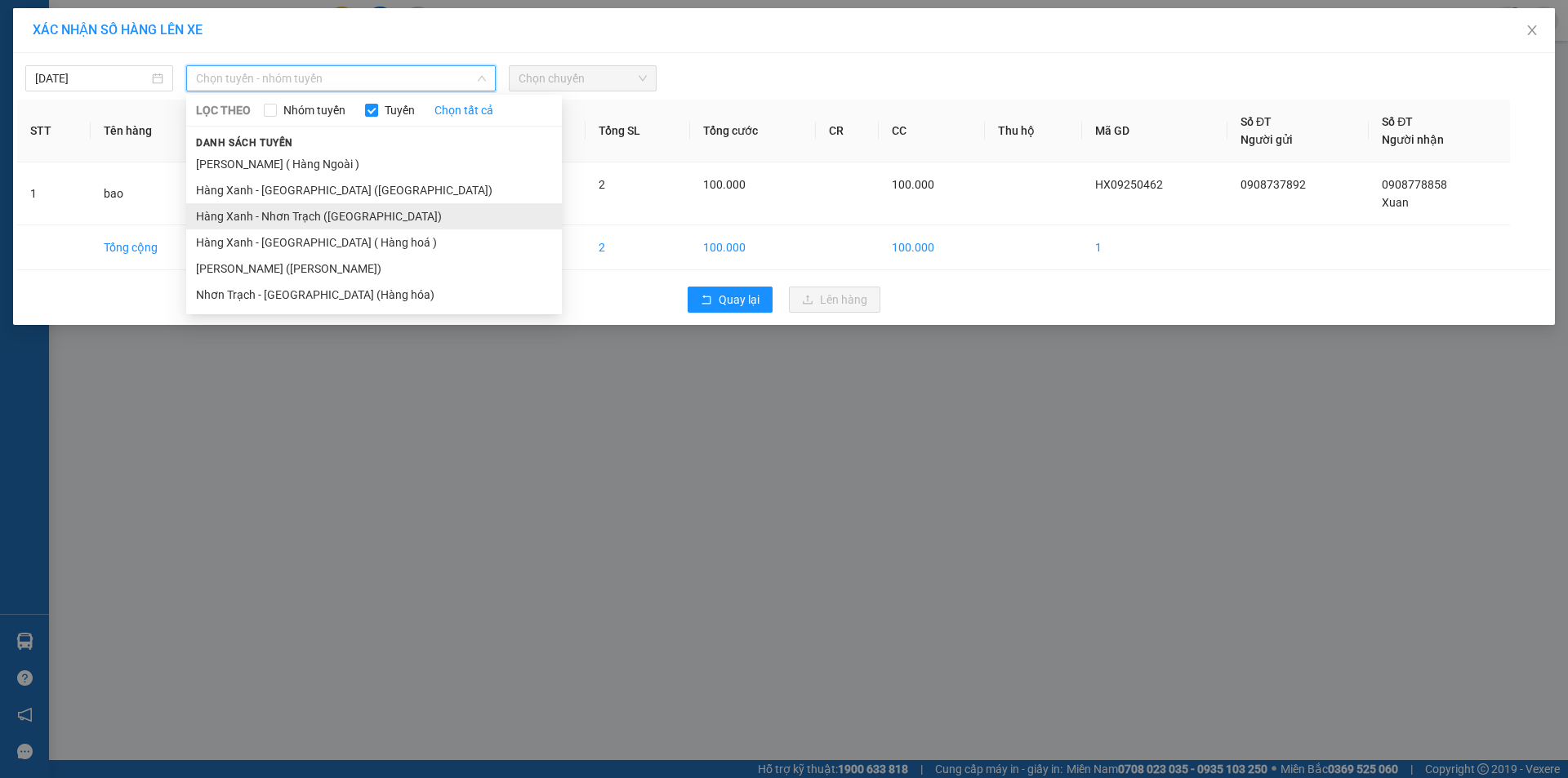
drag, startPoint x: 308, startPoint y: 213, endPoint x: 332, endPoint y: 197, distance: 28.8
click at [308, 214] on li "Hàng Xanh - Nhơn Trạch ([GEOGRAPHIC_DATA])" at bounding box center [374, 216] width 376 height 26
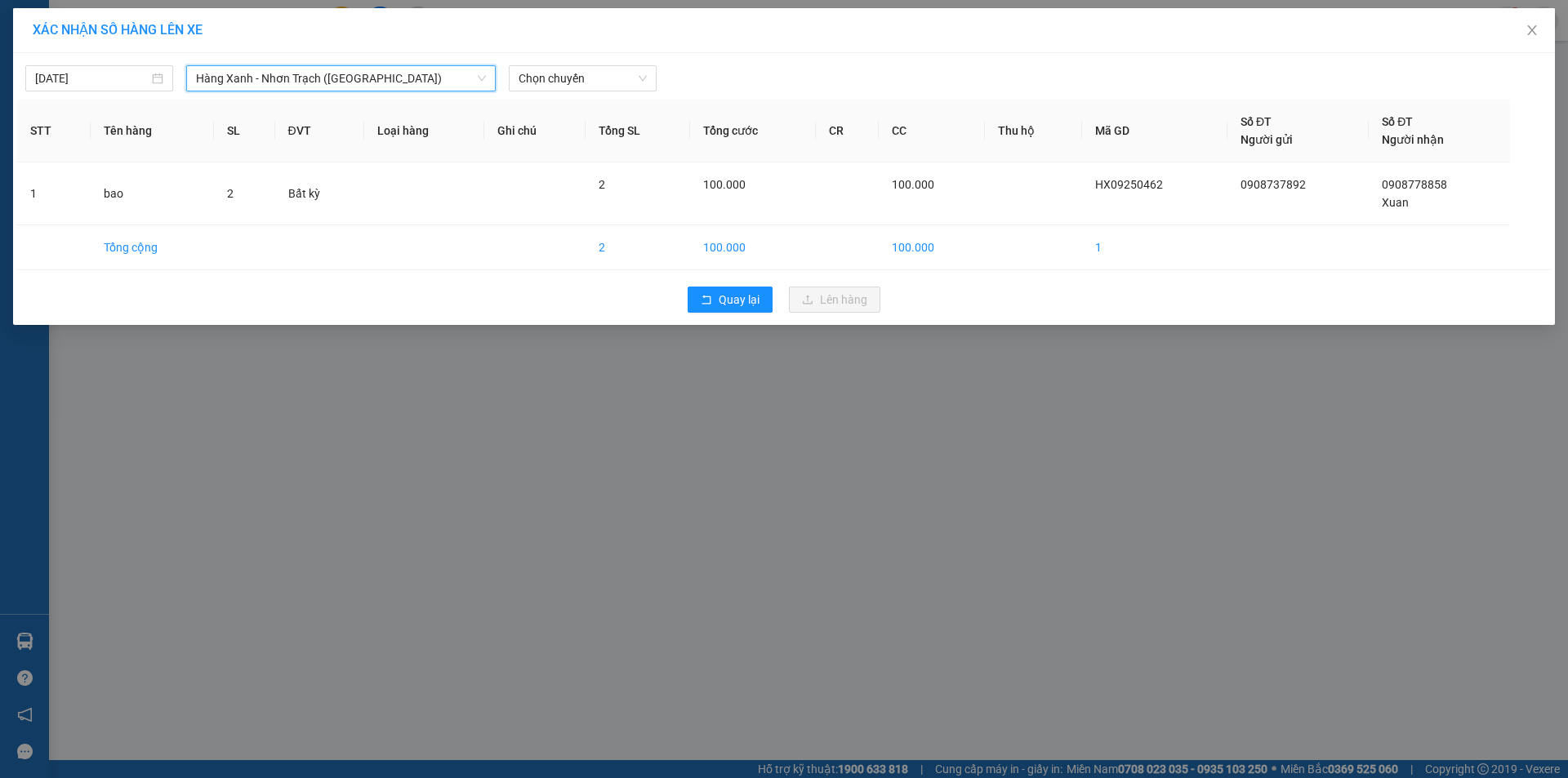
click at [565, 59] on div "[DATE] [GEOGRAPHIC_DATA] - [GEOGRAPHIC_DATA] ([GEOGRAPHIC_DATA]) [GEOGRAPHIC_DA…" at bounding box center [784, 74] width 1534 height 34
click at [563, 76] on span "Chọn chuyến" at bounding box center [582, 78] width 128 height 25
type input "0609"
click at [588, 143] on div "Thêm chuyến " 06:09 "" at bounding box center [596, 138] width 174 height 28
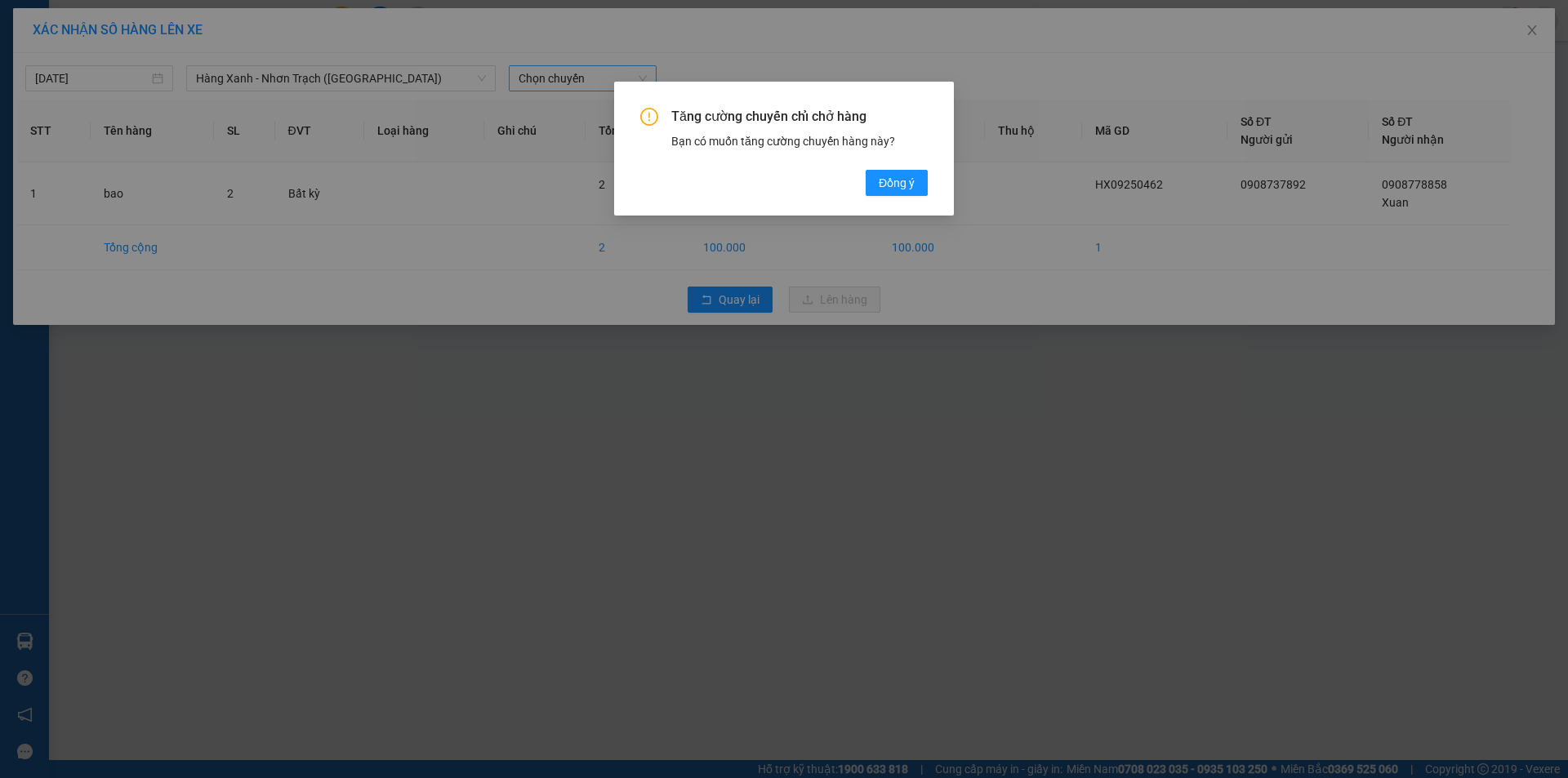
click at [942, 182] on div "Tăng cường chuyến chỉ chở hàng Bạn có muốn tăng cường chuyến hàng này? [GEOGRAP…" at bounding box center [784, 148] width 340 height 134
click at [927, 186] on button "Đồng ý" at bounding box center [896, 183] width 62 height 26
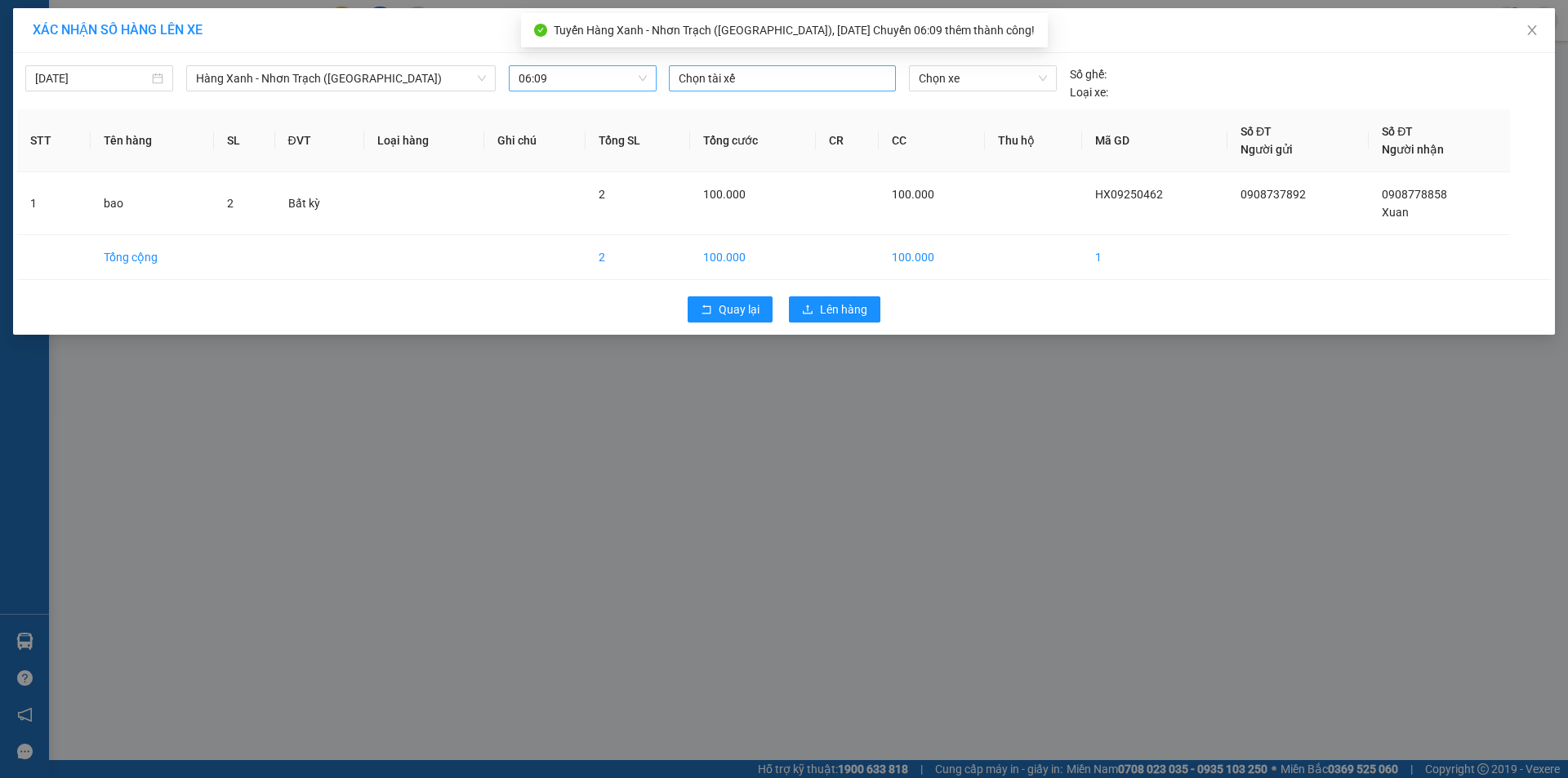
click at [816, 88] on div "Chọn tài xế" at bounding box center [782, 78] width 227 height 26
type input "binh m"
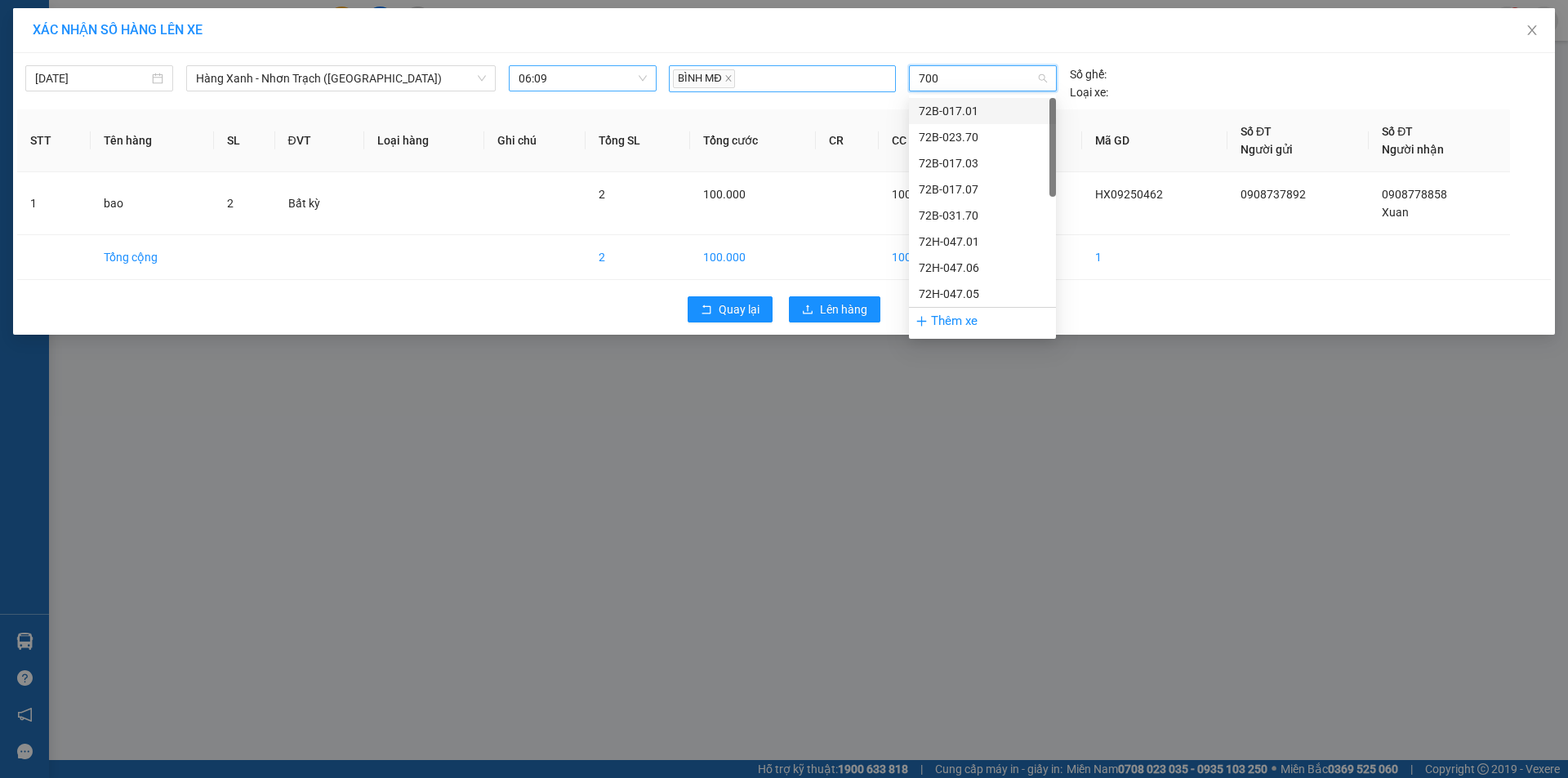
type input "7009"
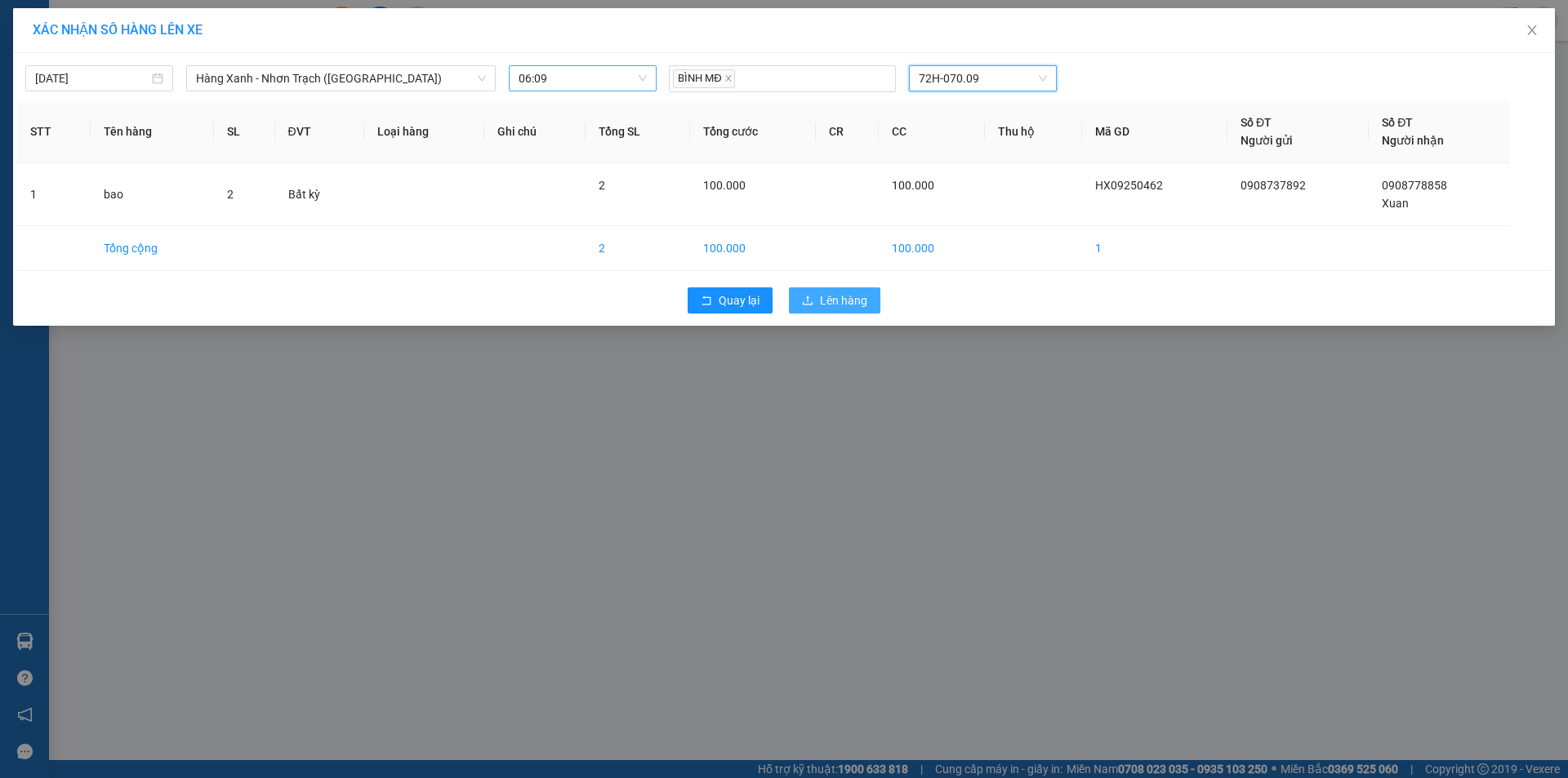
click at [857, 292] on button "Lên hàng" at bounding box center [834, 300] width 91 height 26
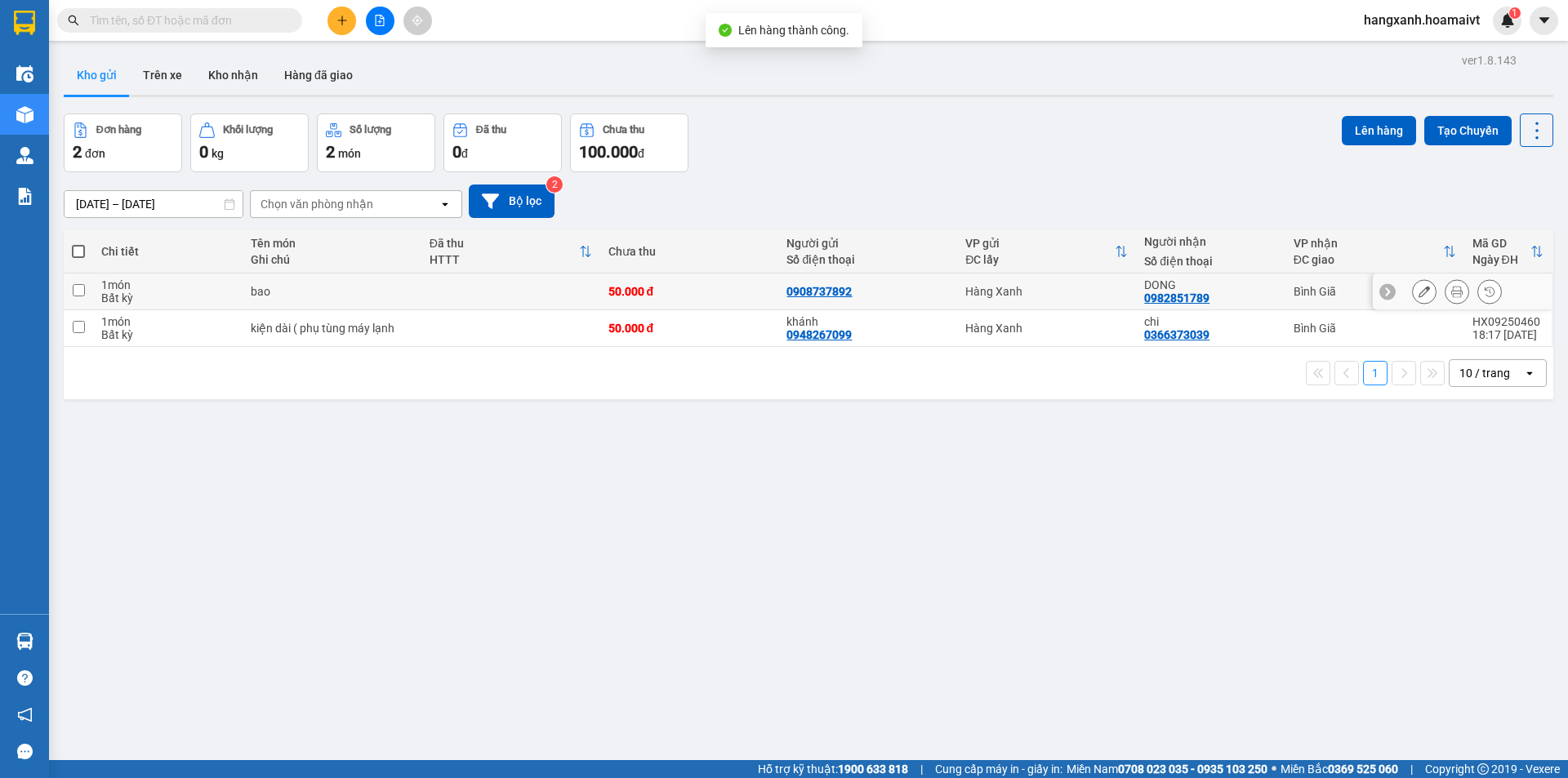
drag, startPoint x: 1287, startPoint y: 293, endPoint x: 1282, endPoint y: 317, distance: 24.5
click at [1294, 296] on div "Bình Giã" at bounding box center [1375, 292] width 163 height 13
checkbox input "true"
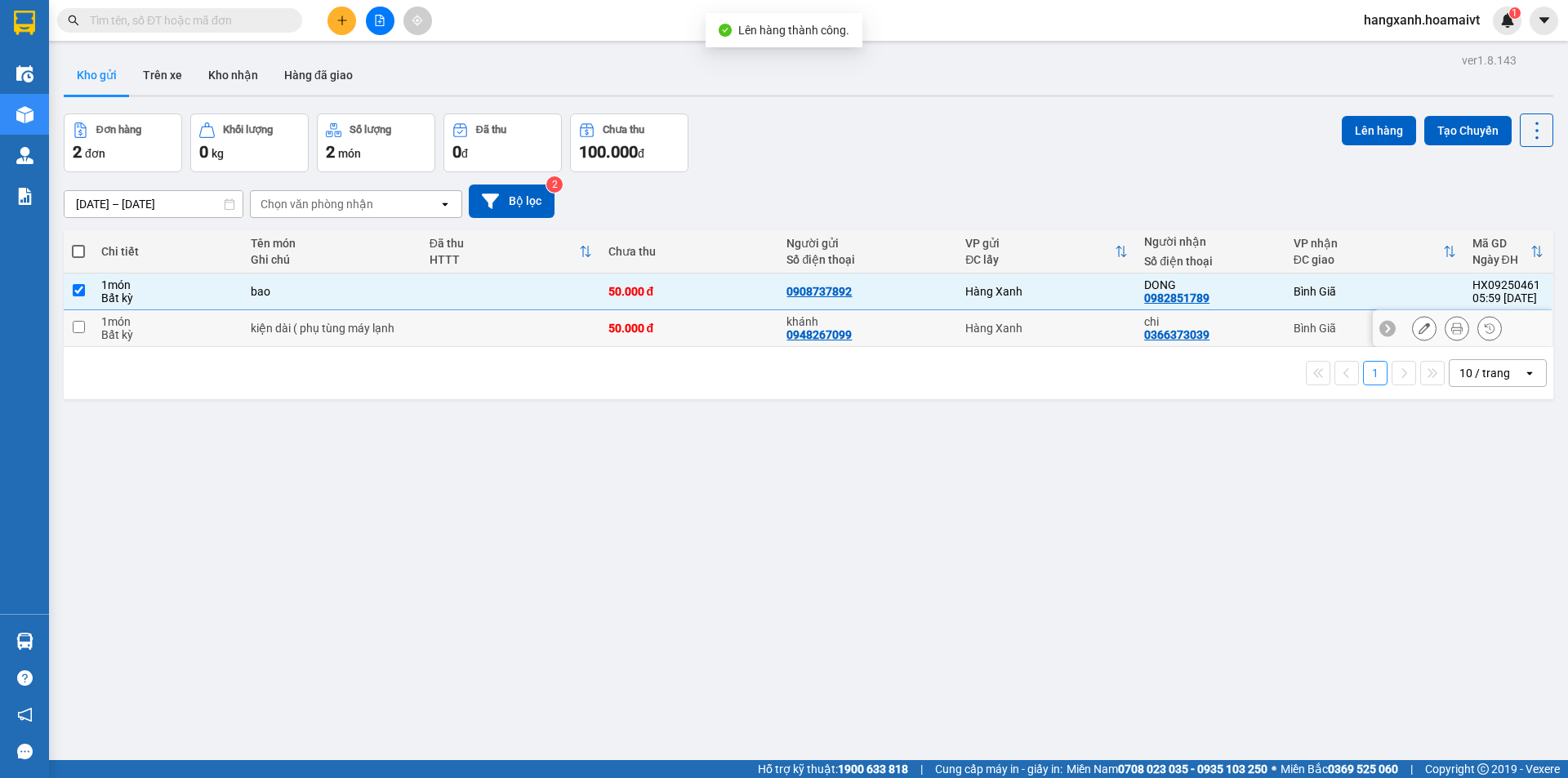
click at [1285, 320] on td "Bình Giã" at bounding box center [1375, 329] width 179 height 37
checkbox input "true"
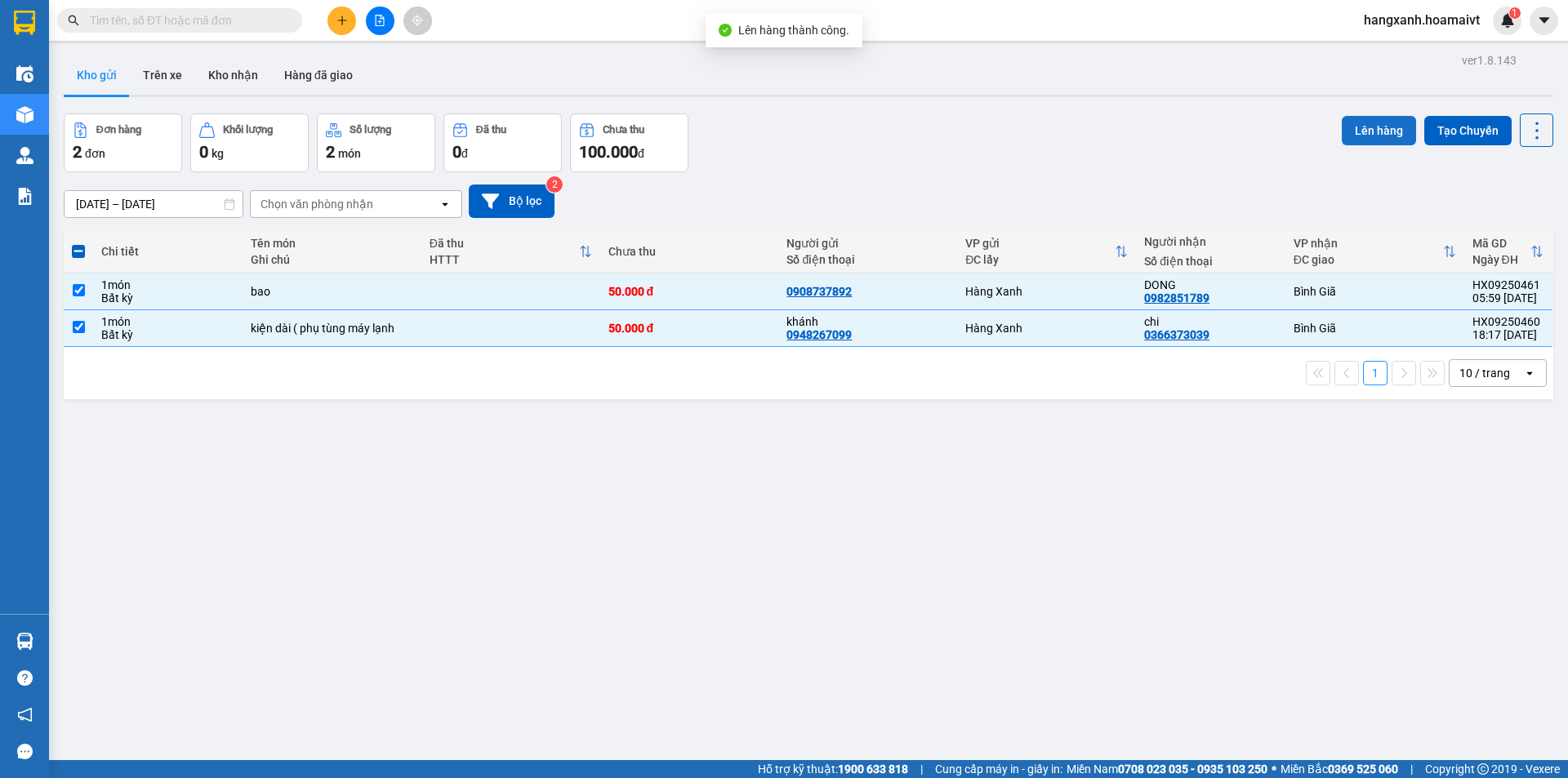
click at [1342, 141] on button "Lên hàng" at bounding box center [1379, 131] width 74 height 30
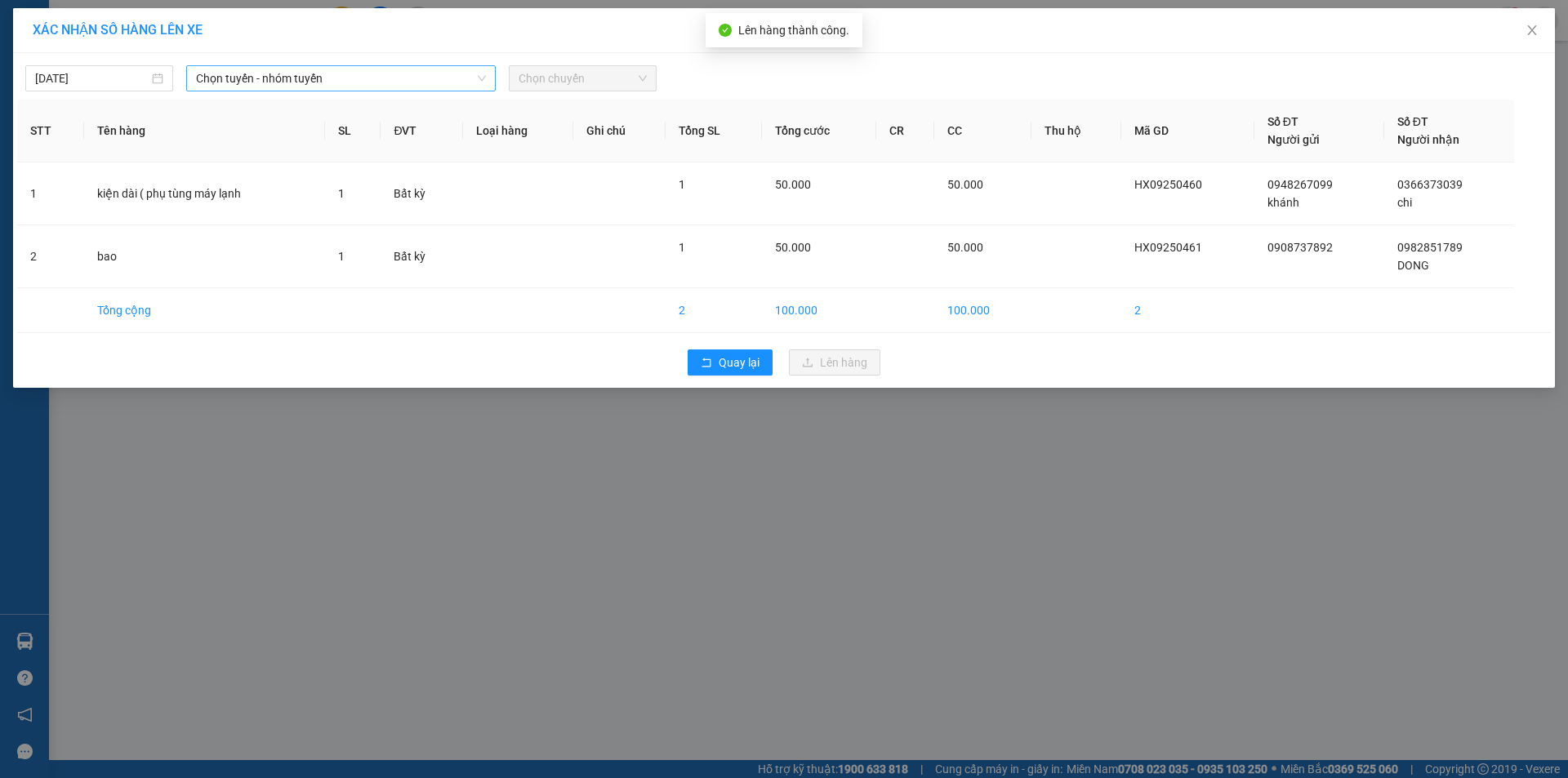
click at [321, 74] on span "Chọn tuyến - nhóm tuyến" at bounding box center [341, 78] width 290 height 25
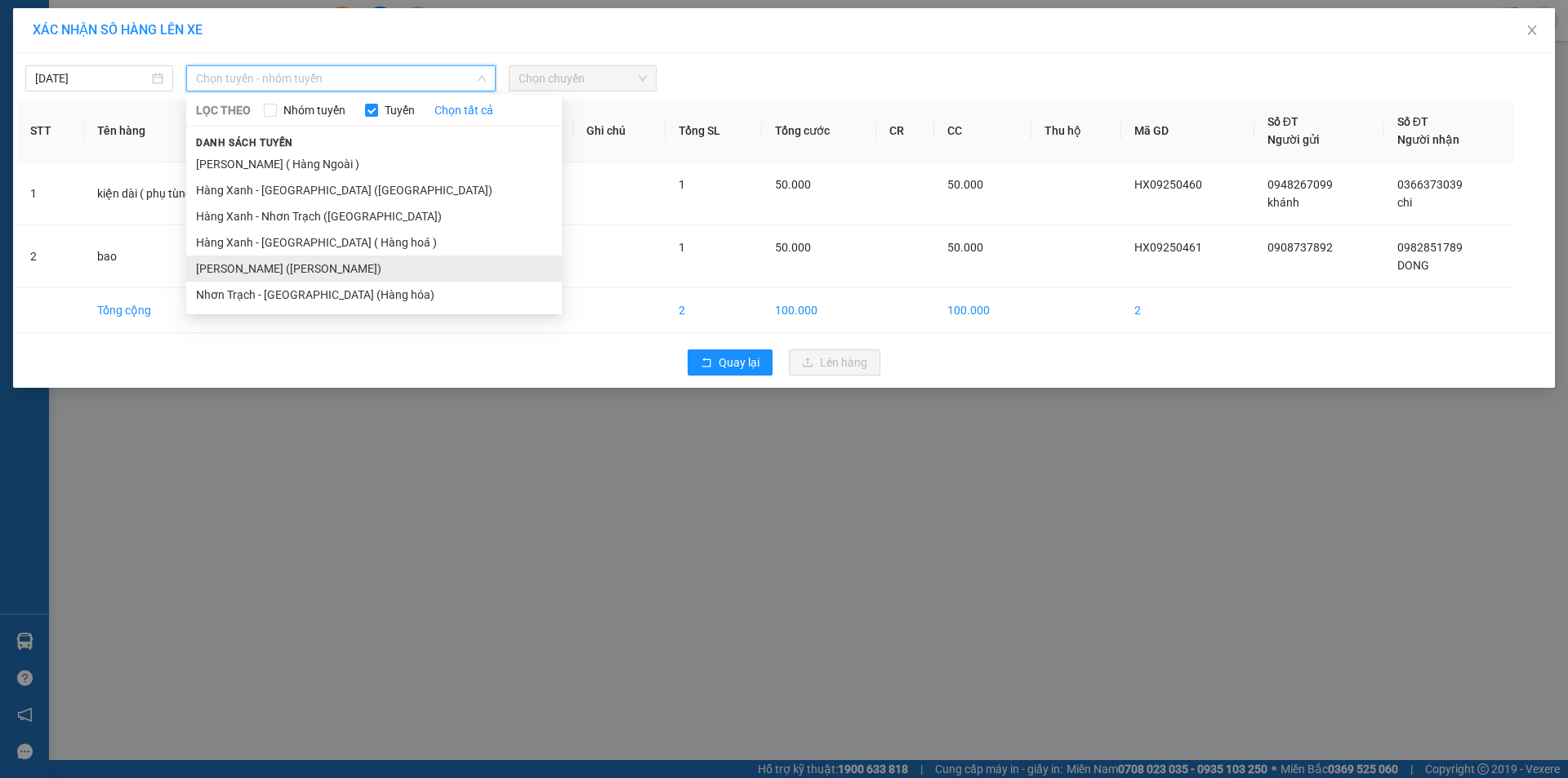
click at [306, 261] on li "[PERSON_NAME] ([PERSON_NAME])" at bounding box center [374, 269] width 376 height 26
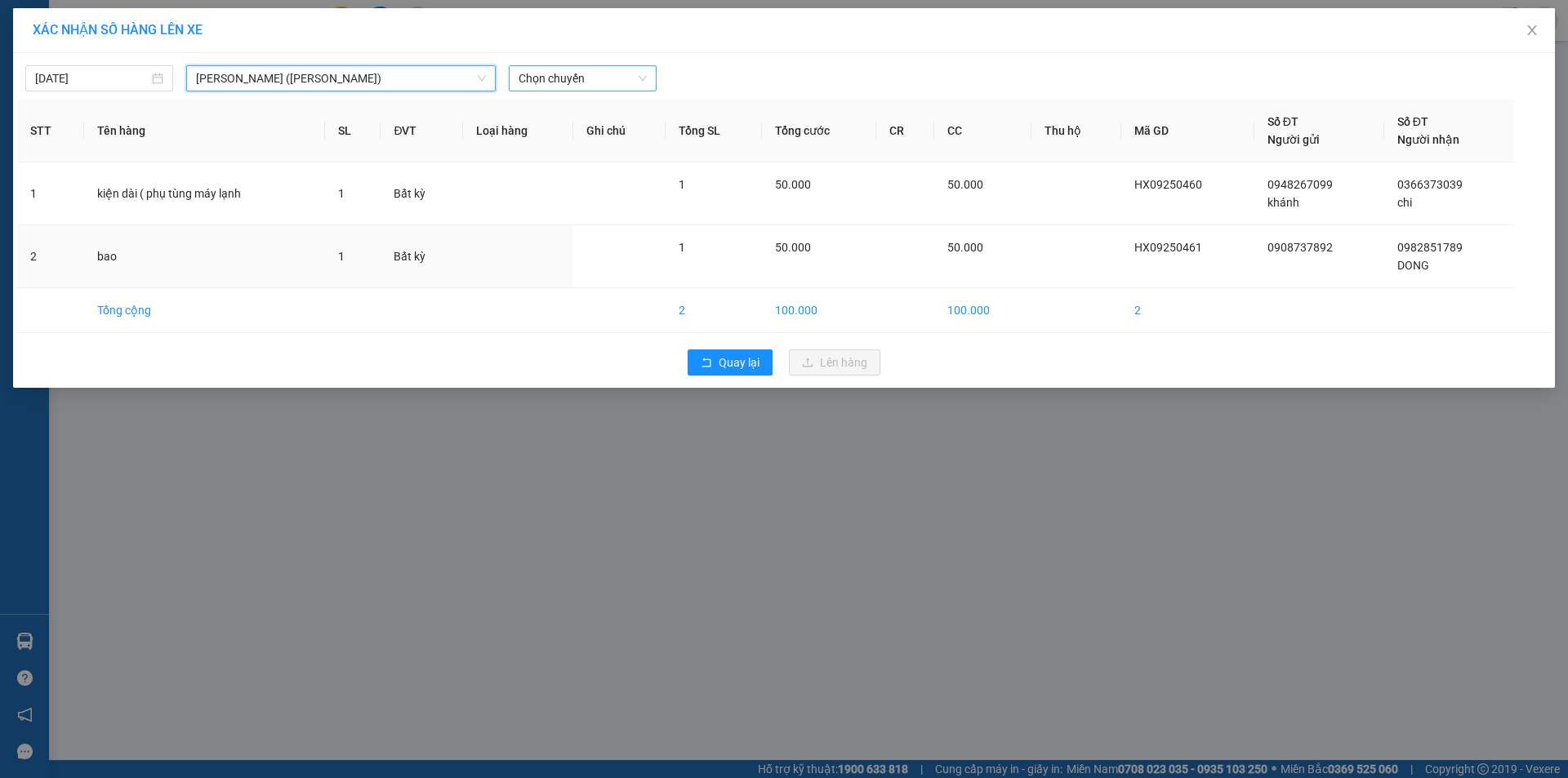
click at [587, 88] on span "Chọn chuyến" at bounding box center [582, 78] width 128 height 25
type input "0609"
click at [609, 143] on div "Thêm chuyến " 06:09 "" at bounding box center [596, 138] width 174 height 28
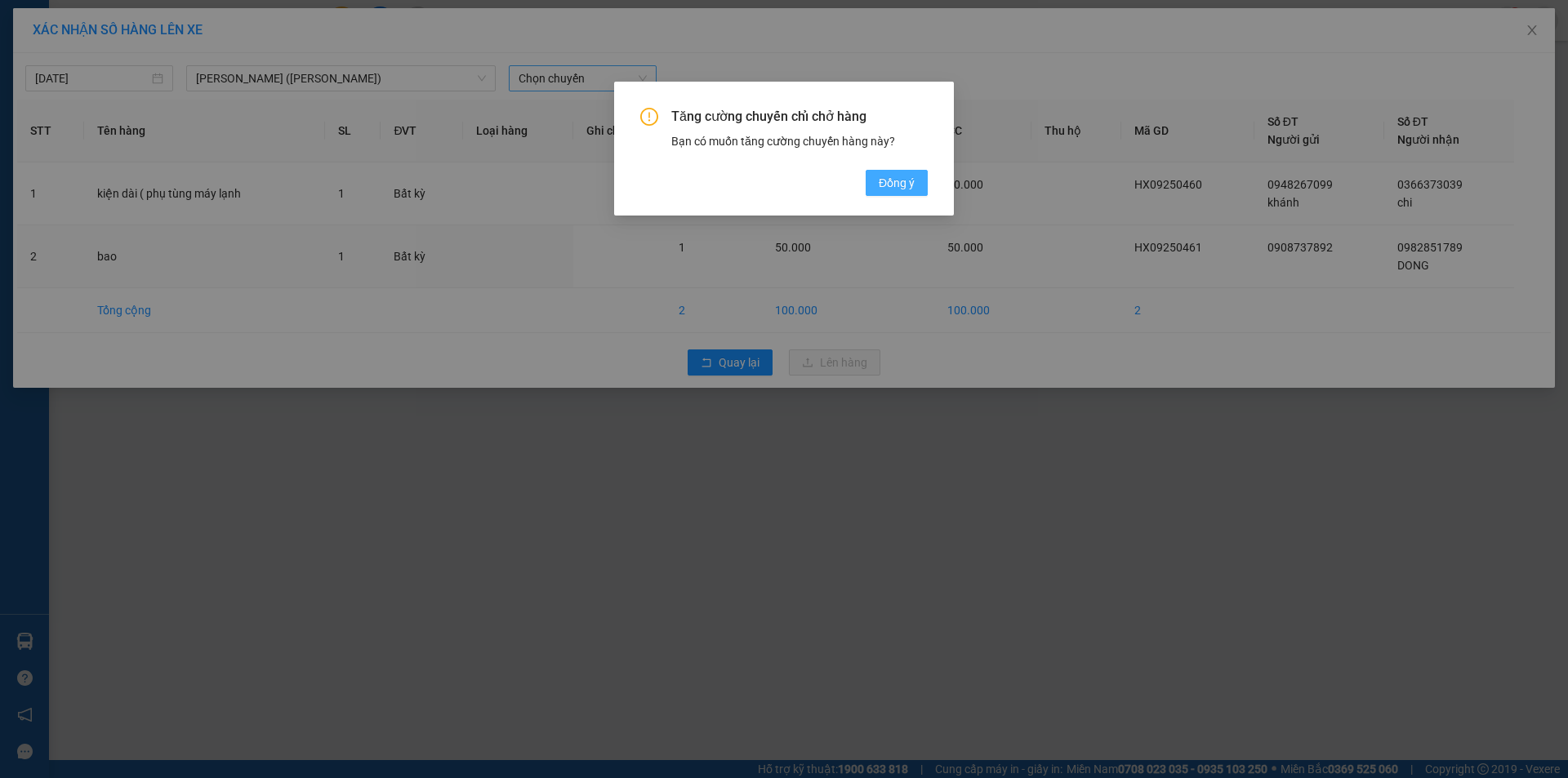
click at [896, 190] on span "Đồng ý" at bounding box center [896, 182] width 36 height 18
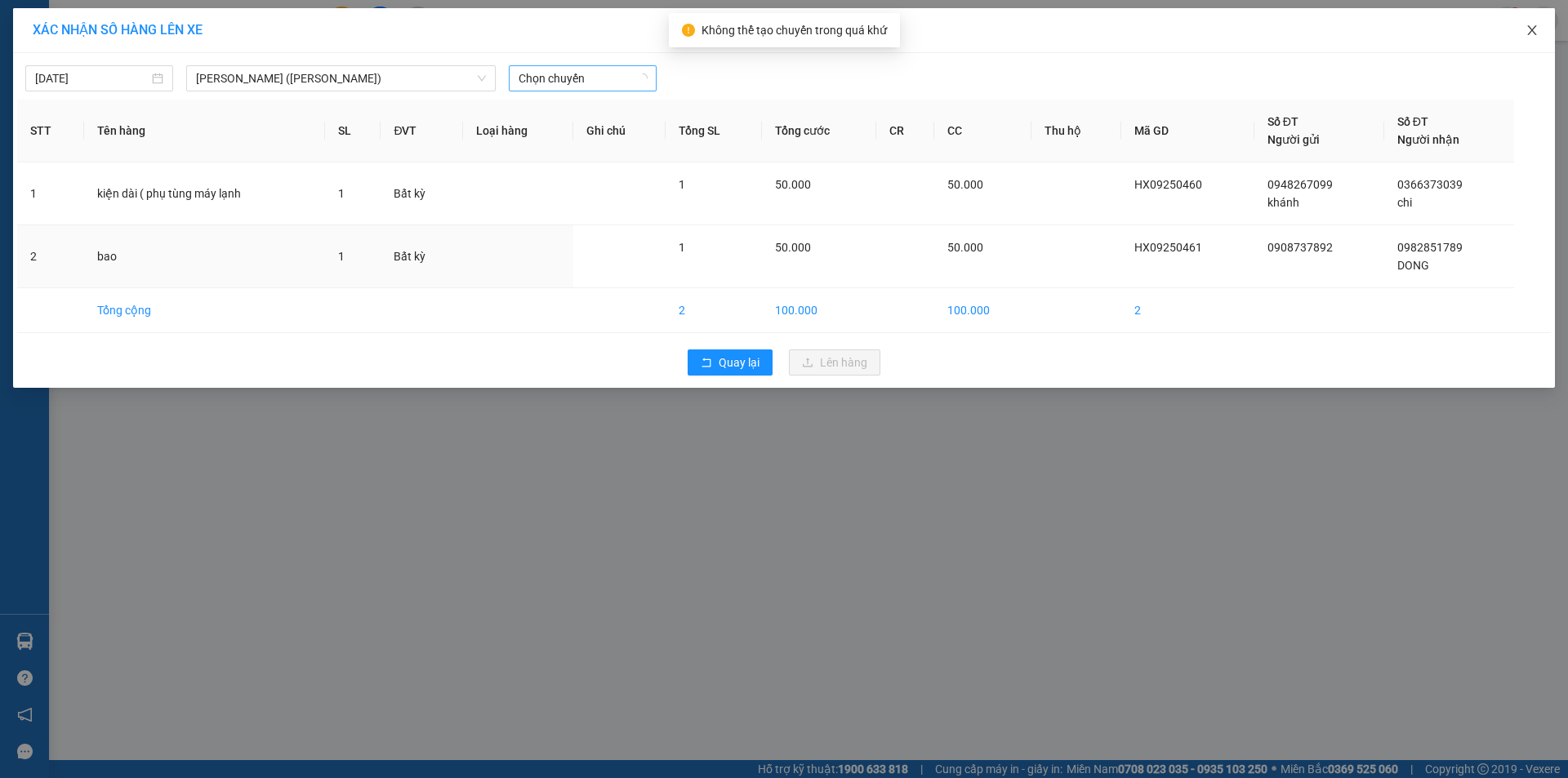
click at [1543, 21] on span "Close" at bounding box center [1532, 31] width 46 height 46
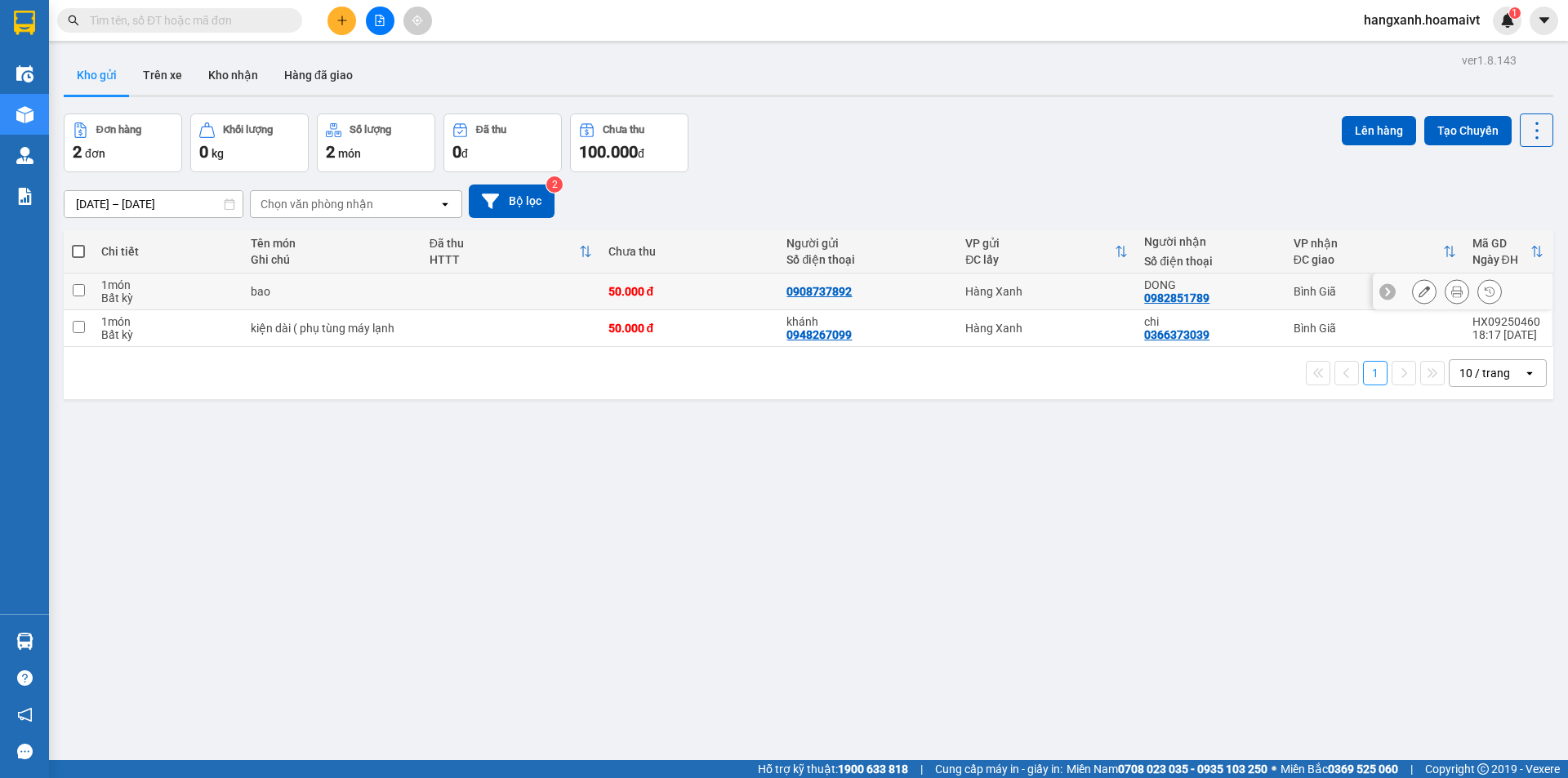
click at [1295, 303] on td "Bình Giã" at bounding box center [1375, 292] width 179 height 37
checkbox input "true"
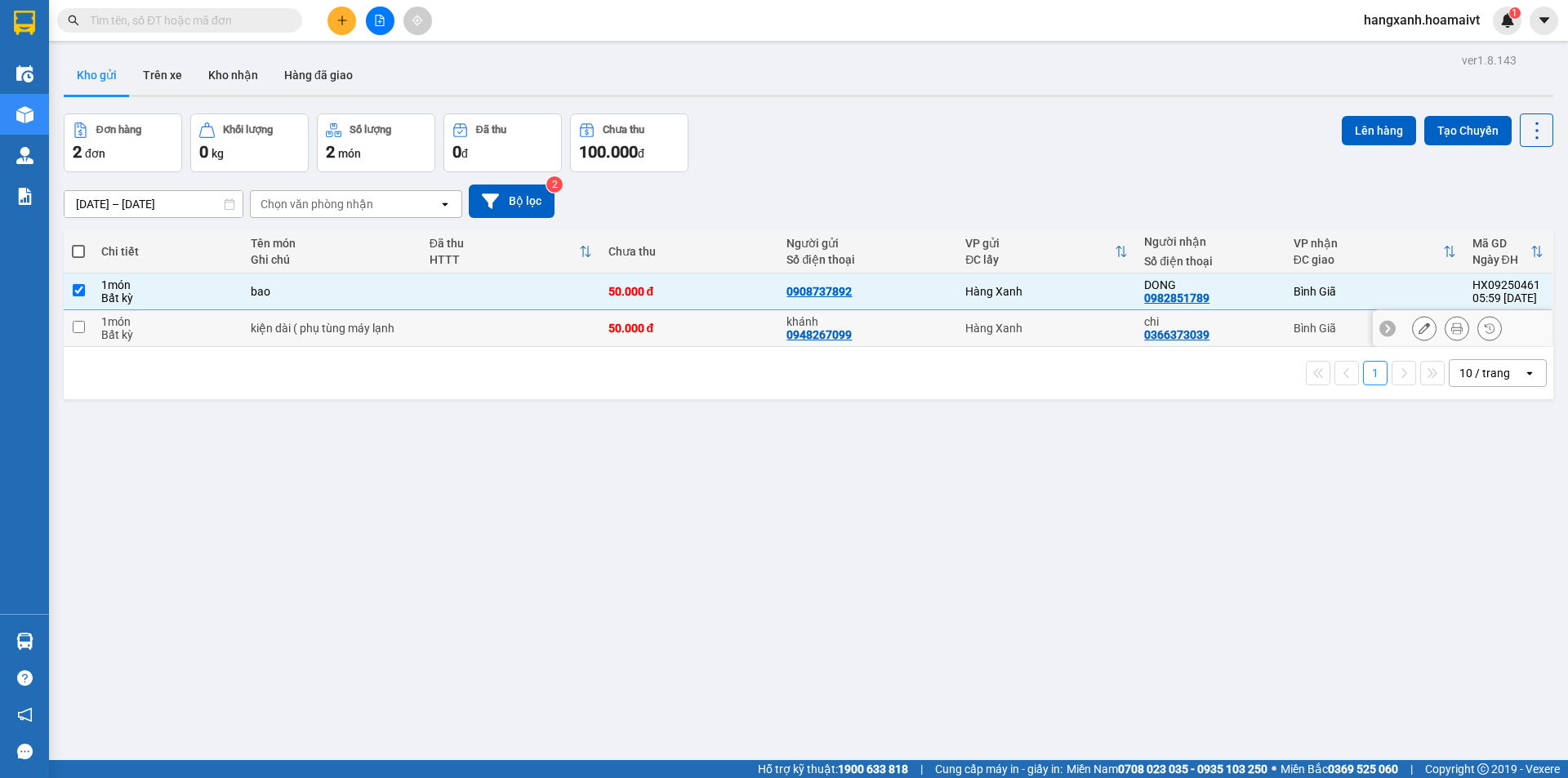
drag, startPoint x: 1287, startPoint y: 324, endPoint x: 1297, endPoint y: 295, distance: 30.7
click at [1294, 325] on div "Bình Giã" at bounding box center [1375, 328] width 163 height 13
checkbox input "true"
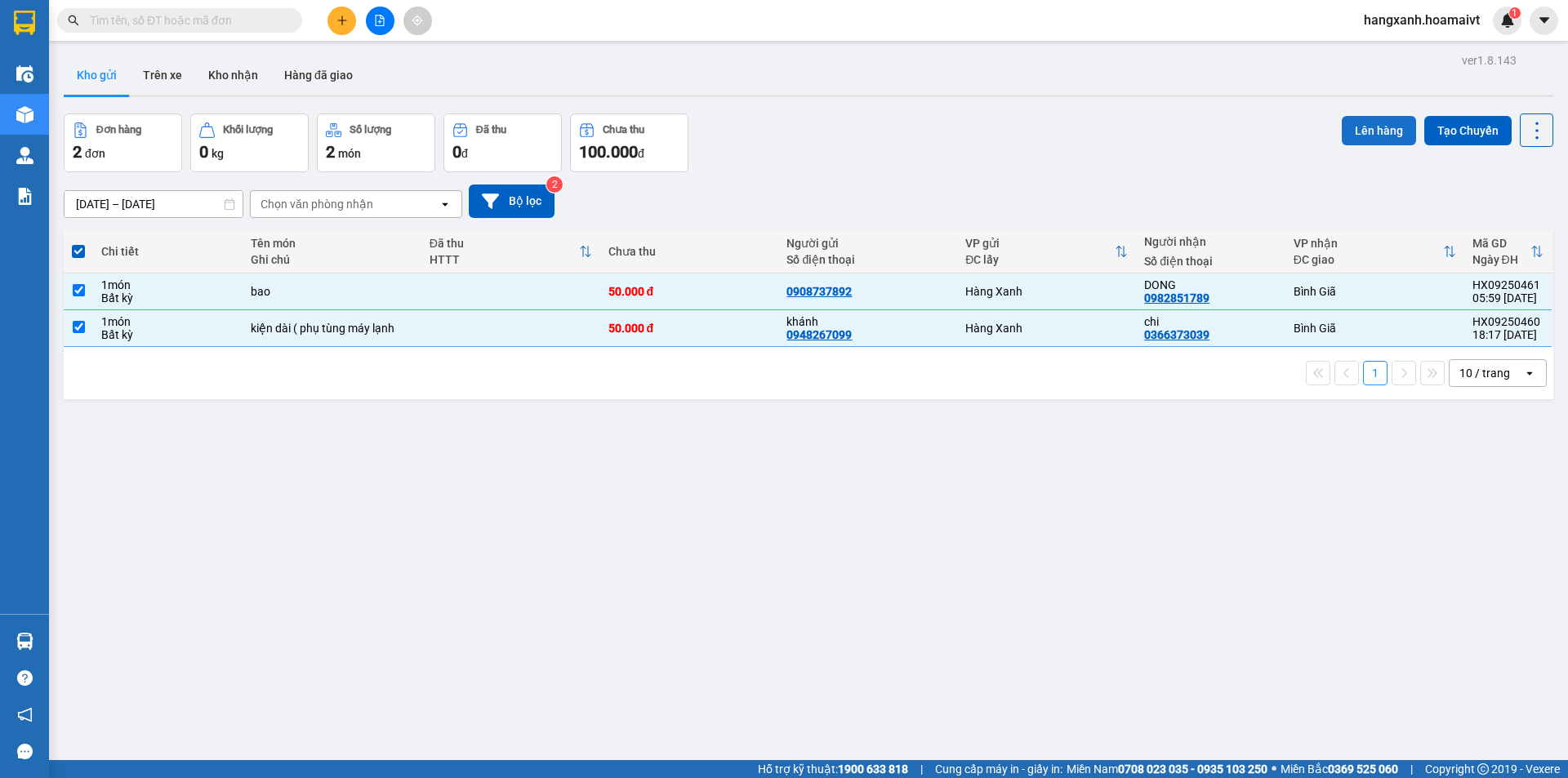
click at [1367, 139] on button "Lên hàng" at bounding box center [1379, 131] width 74 height 30
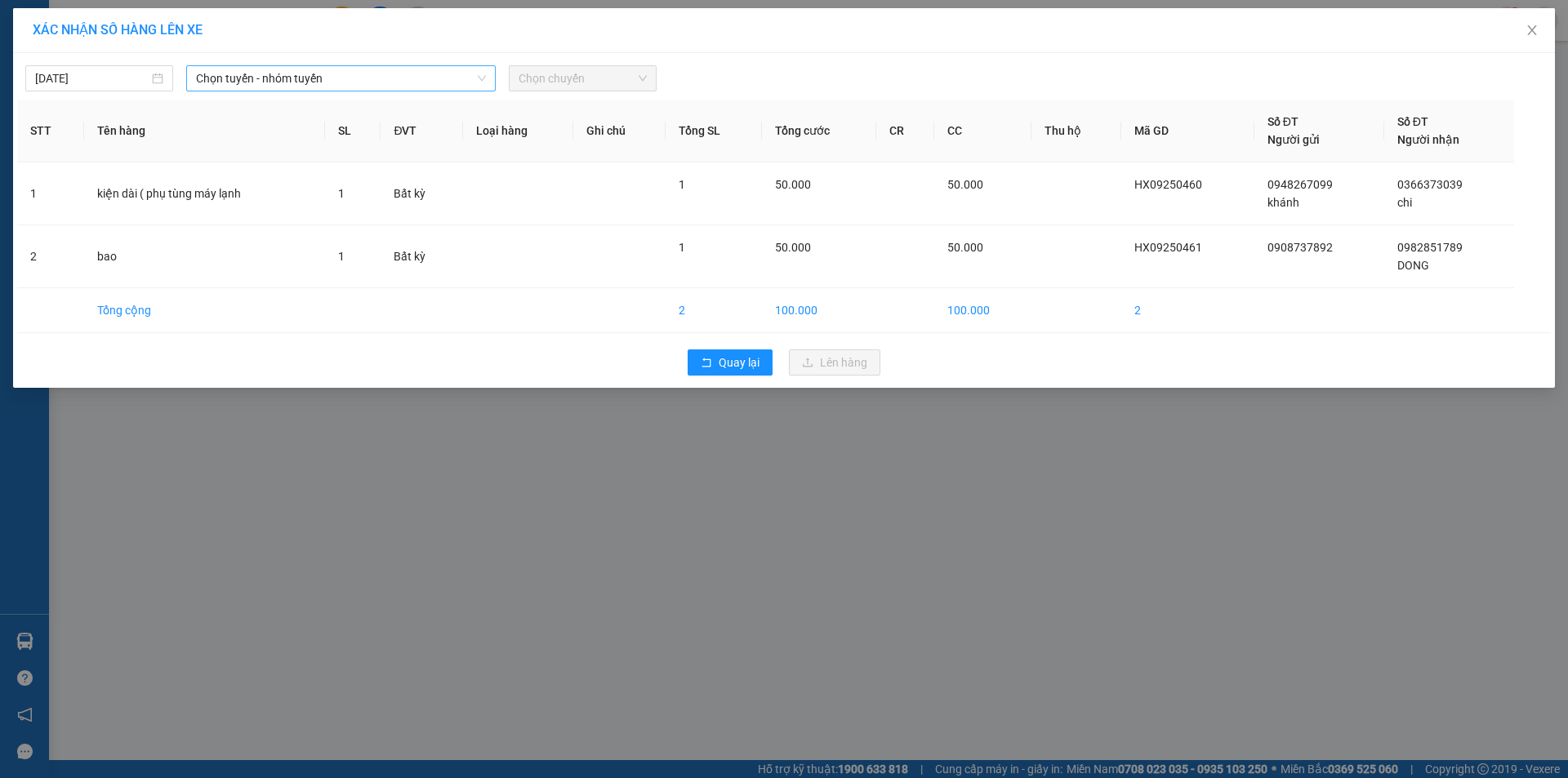
click at [303, 70] on span "Chọn tuyến - nhóm tuyến" at bounding box center [341, 78] width 290 height 25
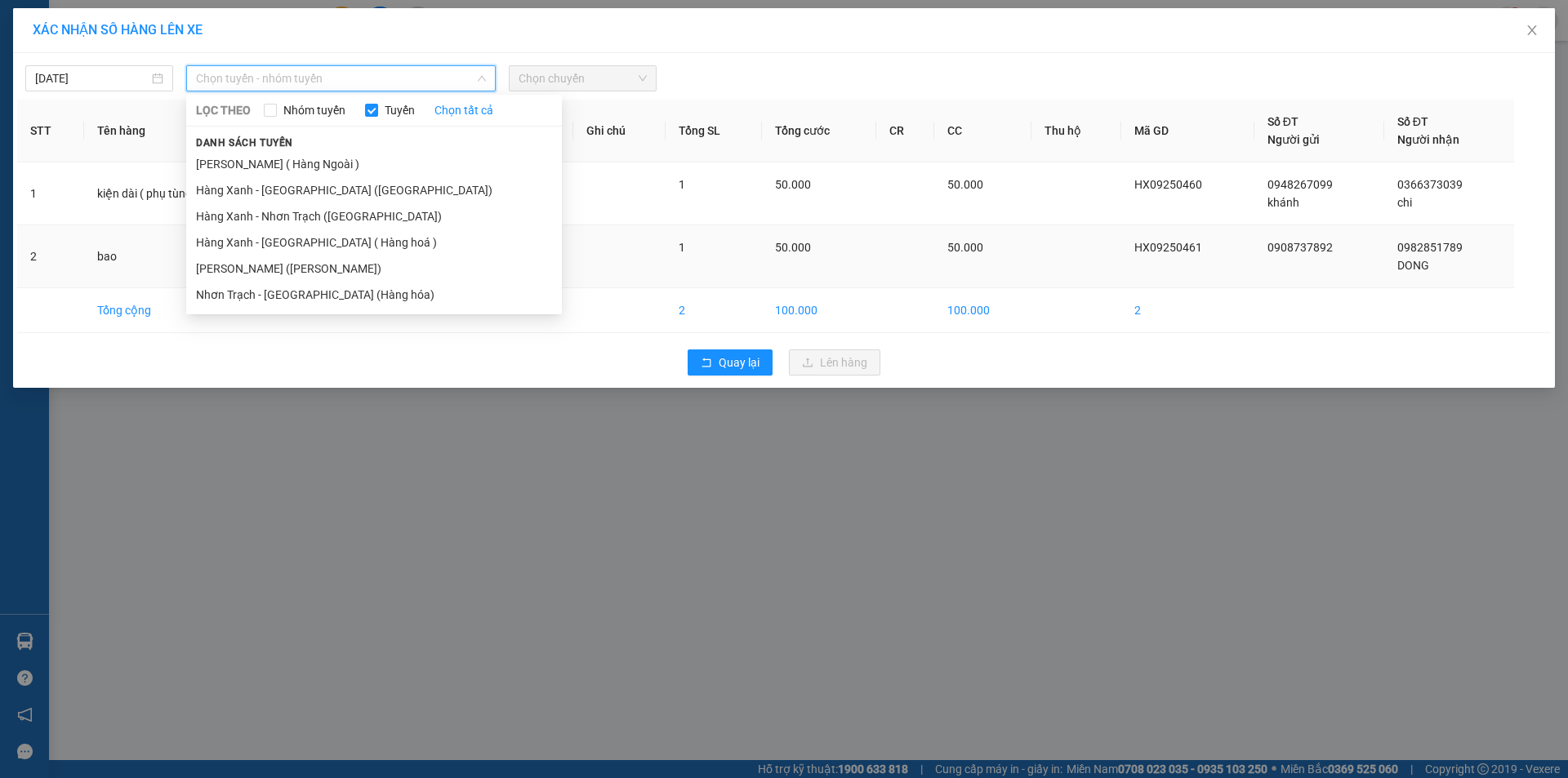
click at [344, 273] on li "[PERSON_NAME] ([PERSON_NAME])" at bounding box center [374, 269] width 376 height 26
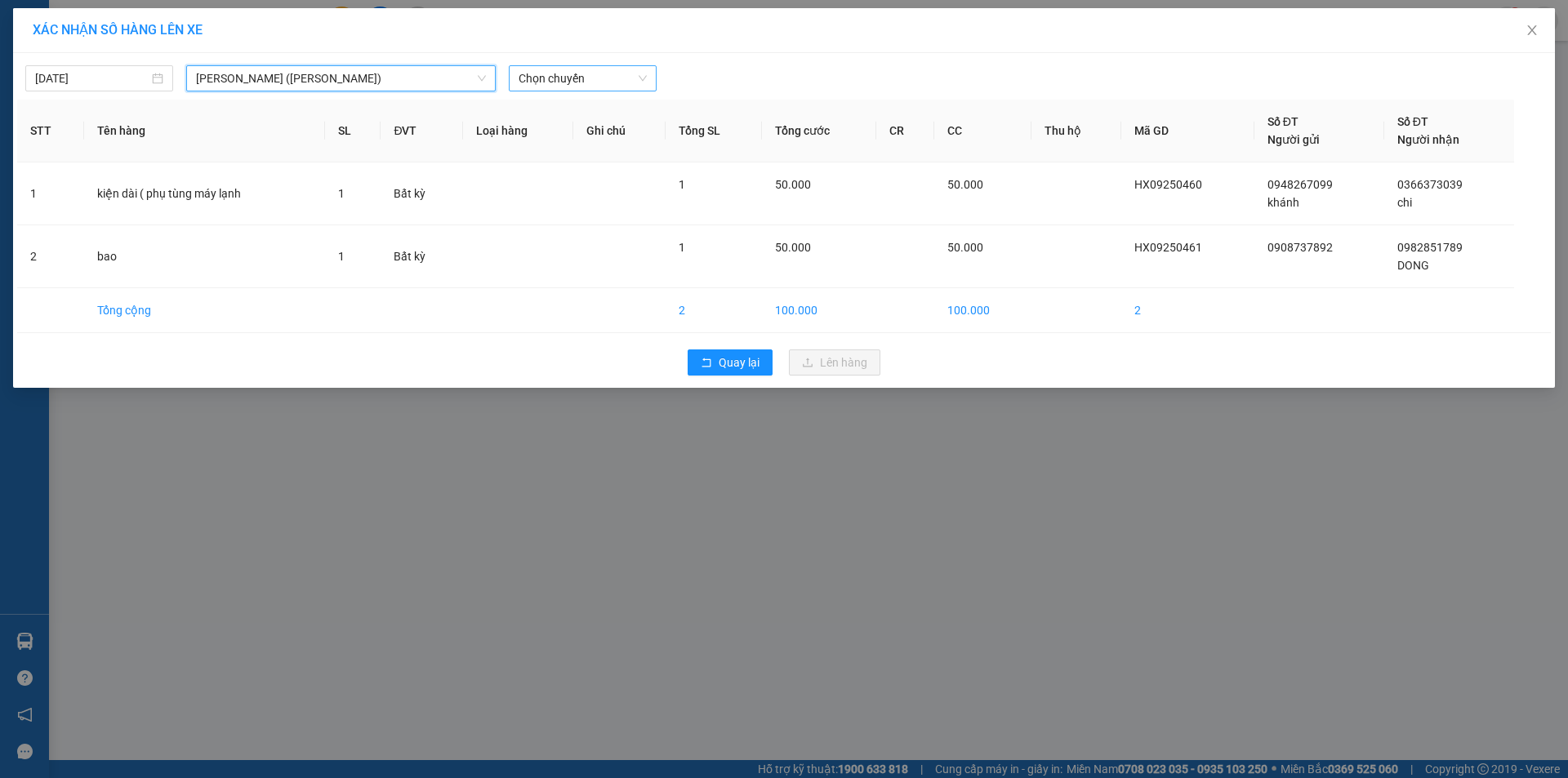
click at [568, 77] on span "Chọn chuyến" at bounding box center [582, 78] width 128 height 25
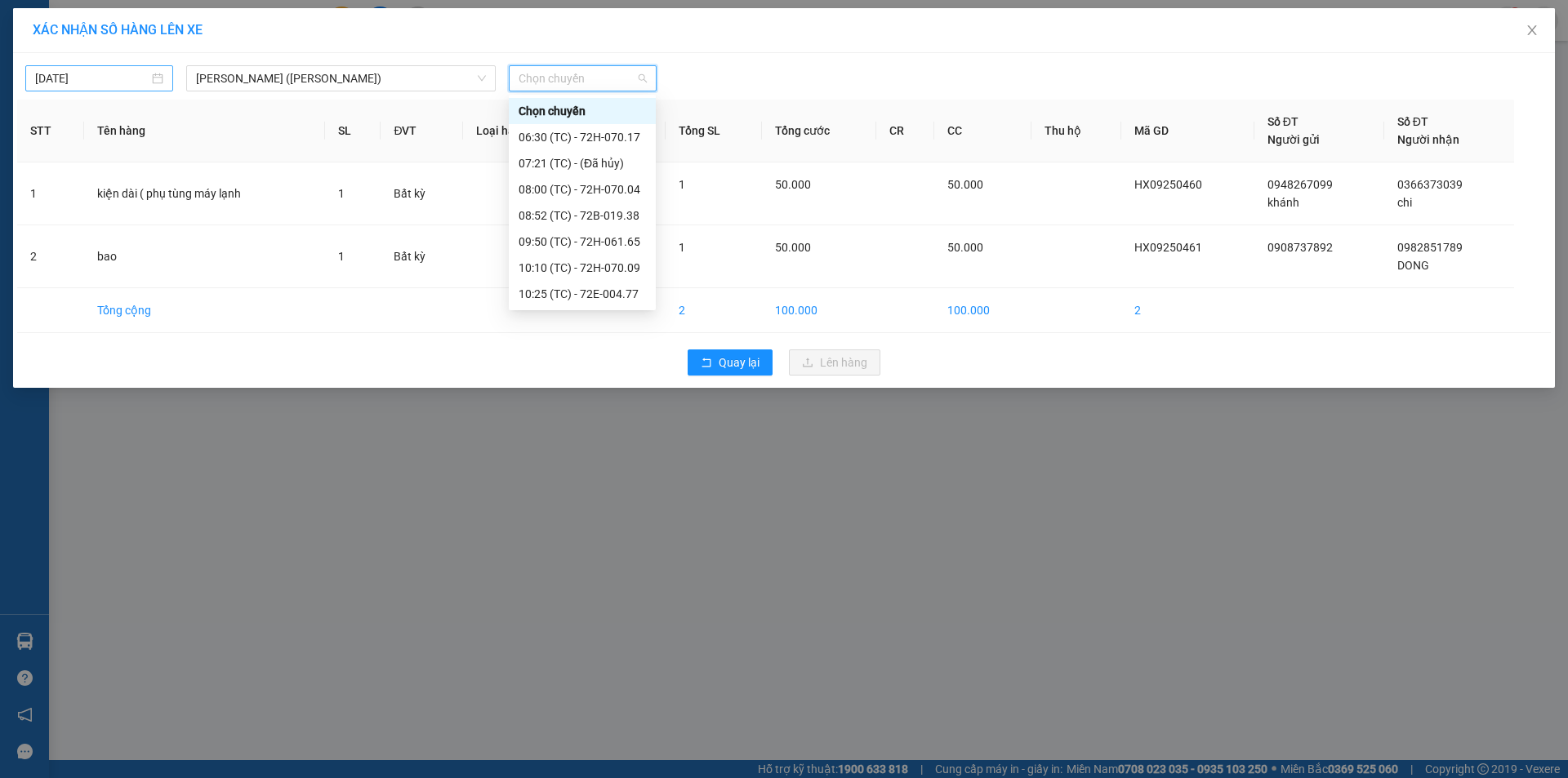
click at [120, 81] on input "[DATE]" at bounding box center [91, 78] width 114 height 18
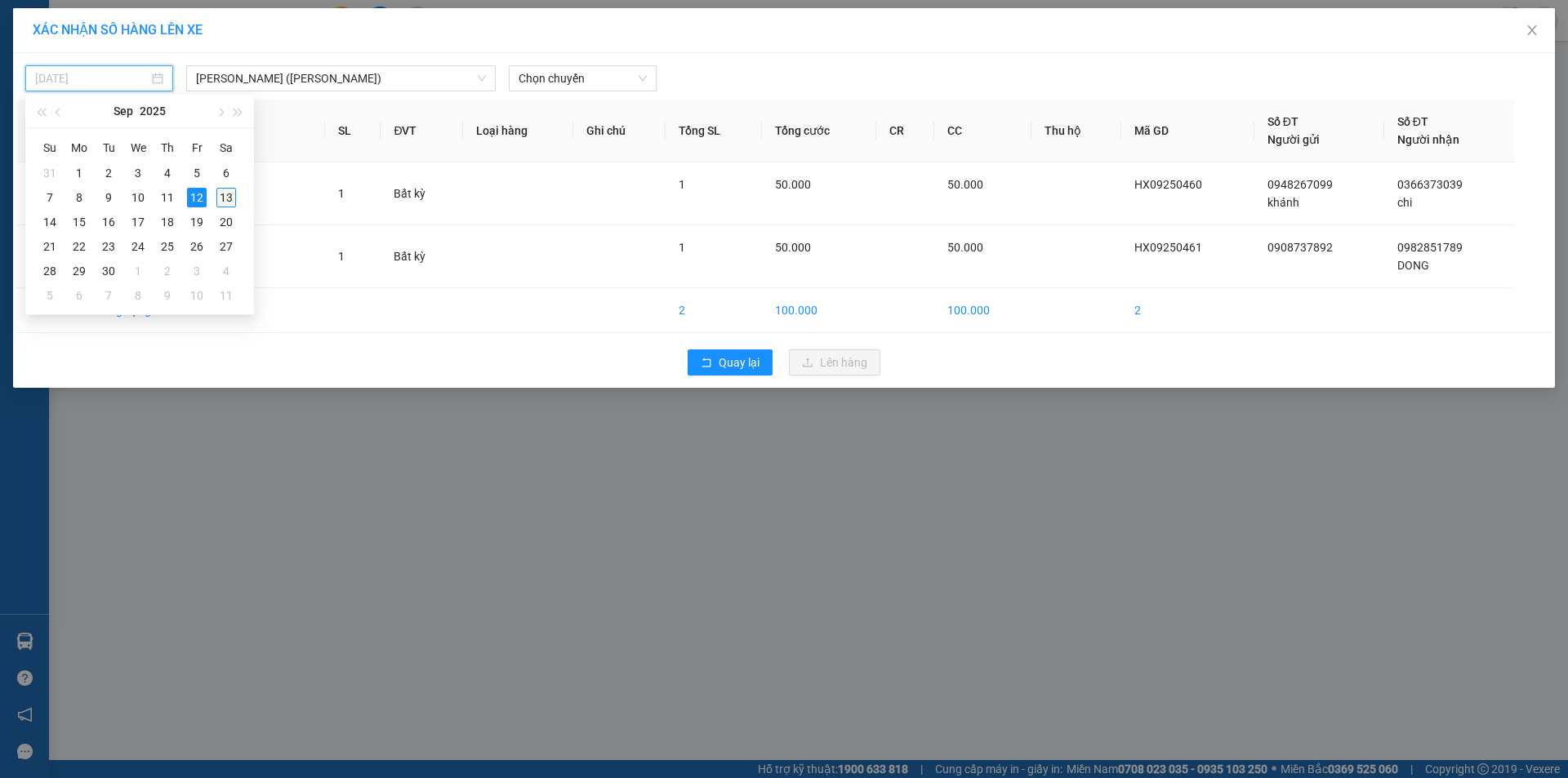
click at [230, 199] on div "13" at bounding box center [225, 197] width 19 height 19
type input "[DATE]"
click at [554, 74] on span "Chọn chuyến" at bounding box center [582, 78] width 128 height 25
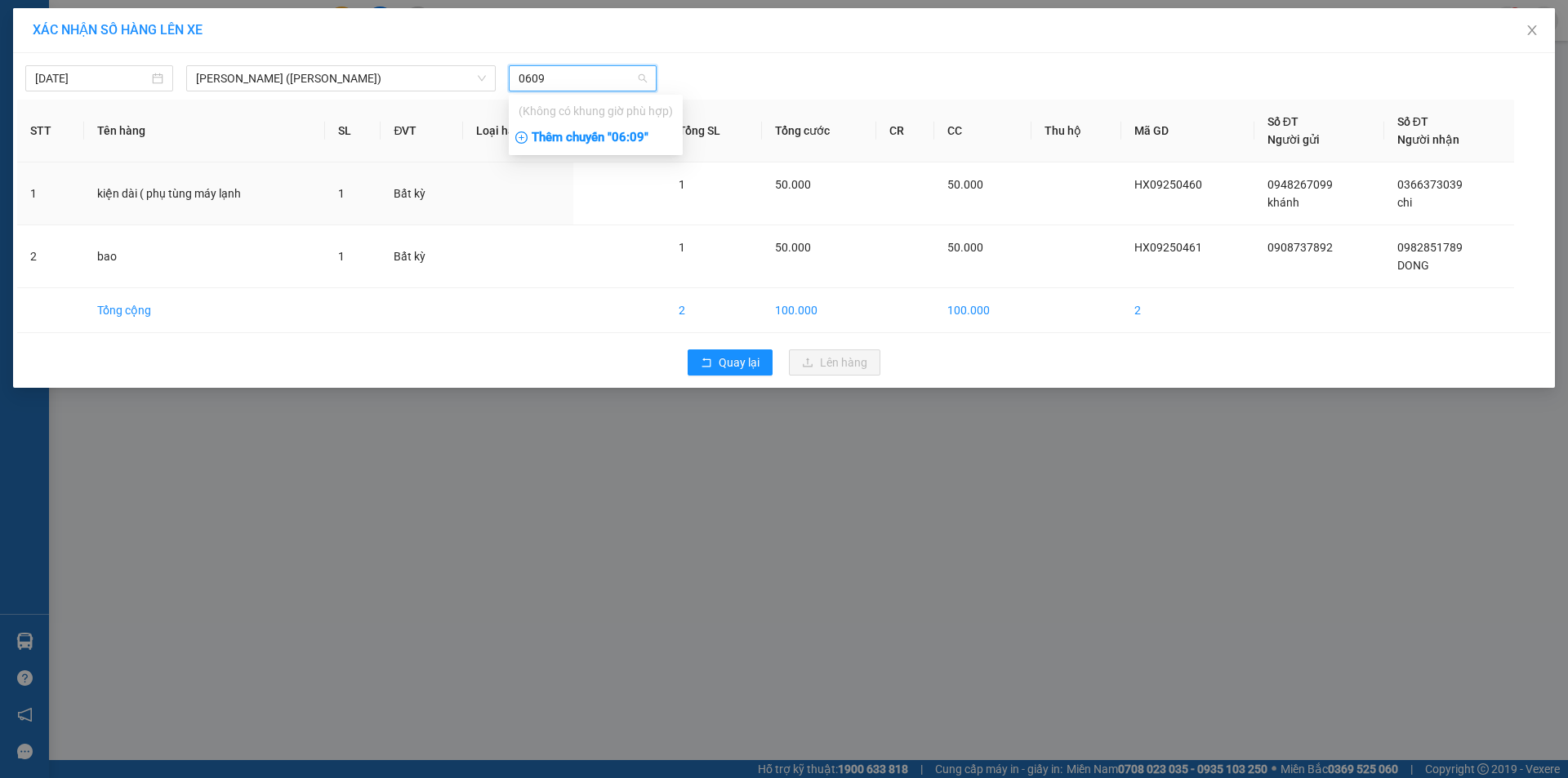
type input "0609"
click at [607, 134] on div "Thêm chuyến " 06:09 "" at bounding box center [596, 138] width 174 height 28
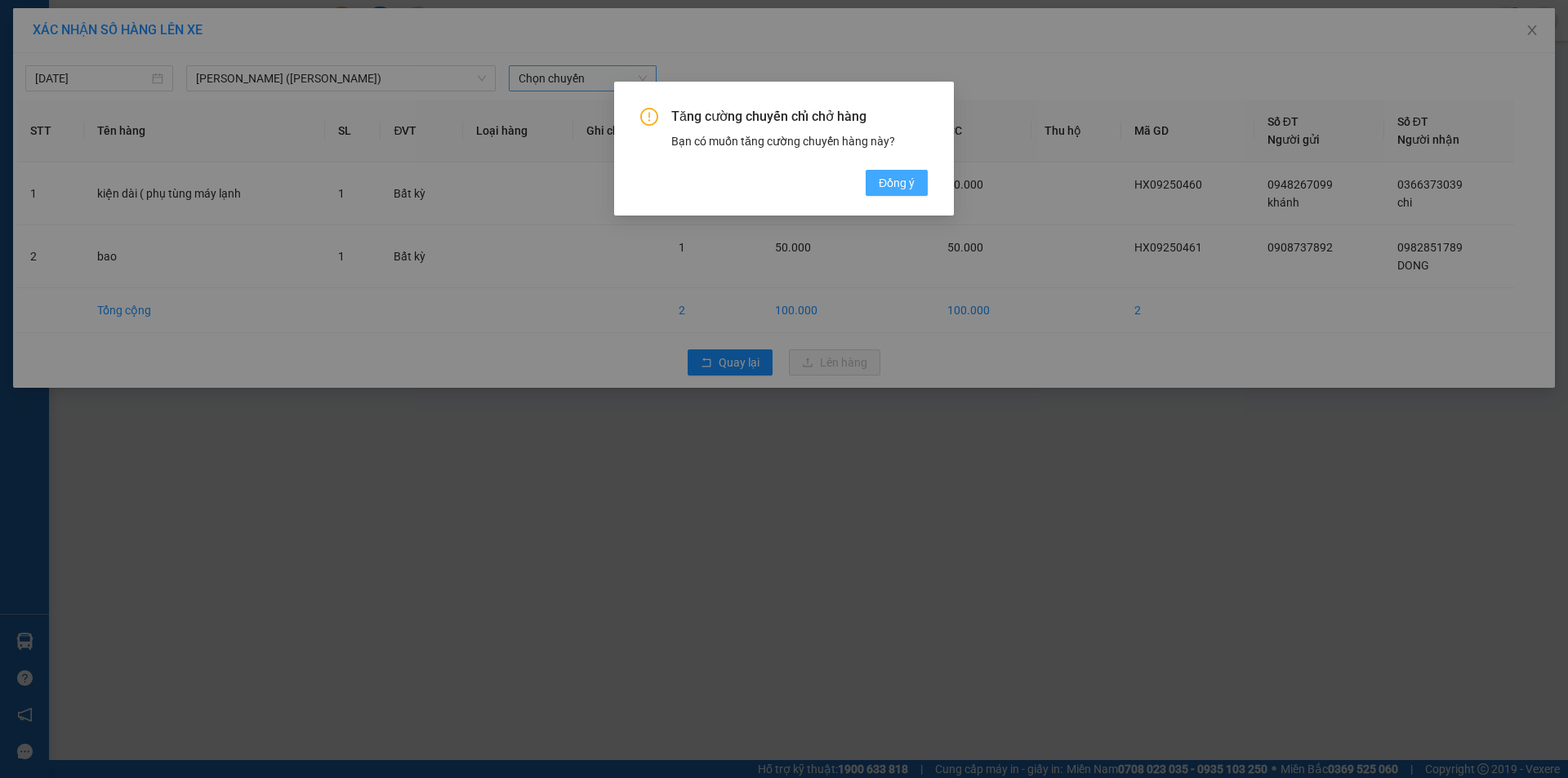
click at [907, 186] on button "Đồng ý" at bounding box center [896, 183] width 62 height 26
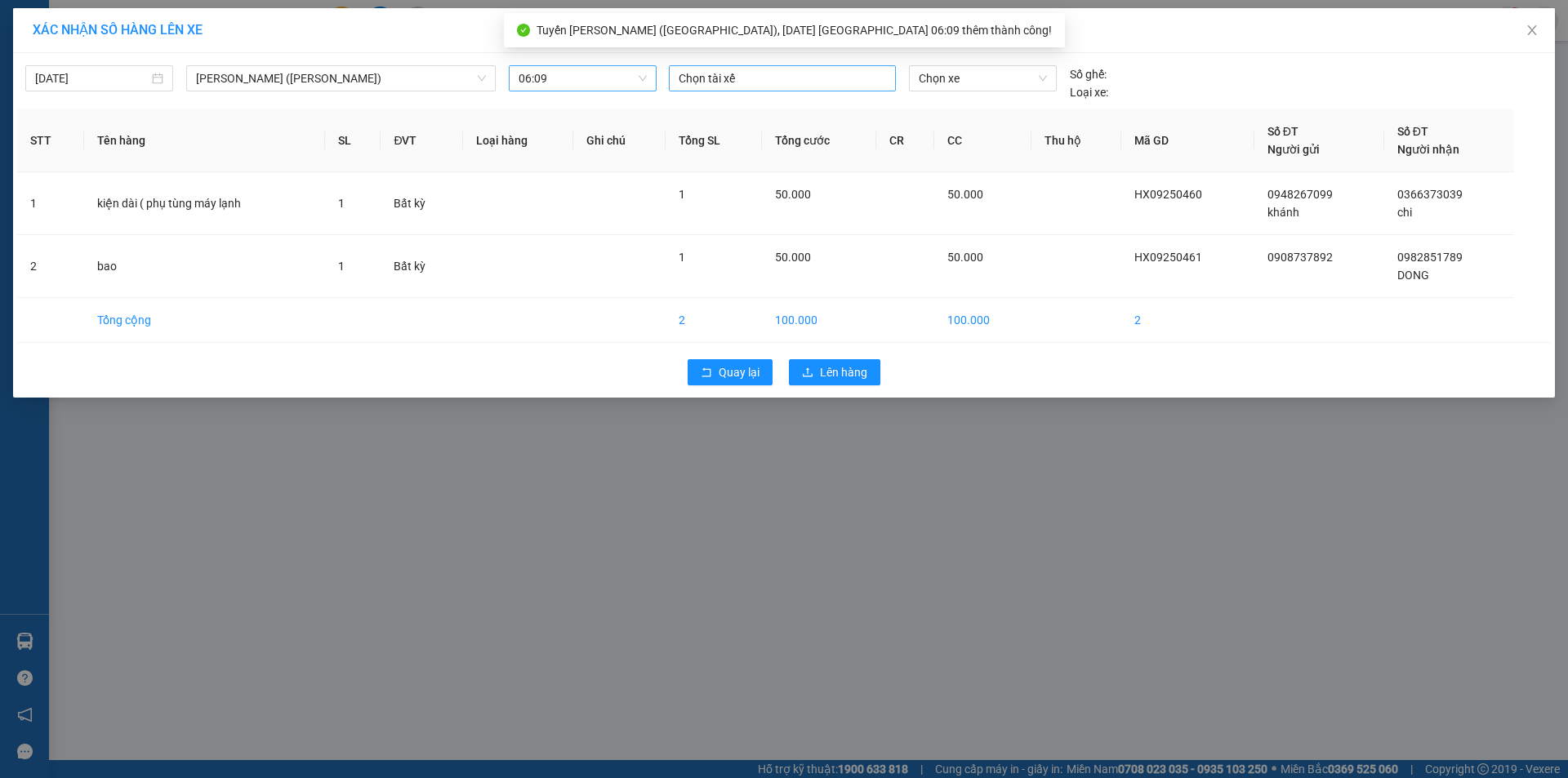
click at [732, 86] on div at bounding box center [782, 78] width 219 height 19
type input "binh m"
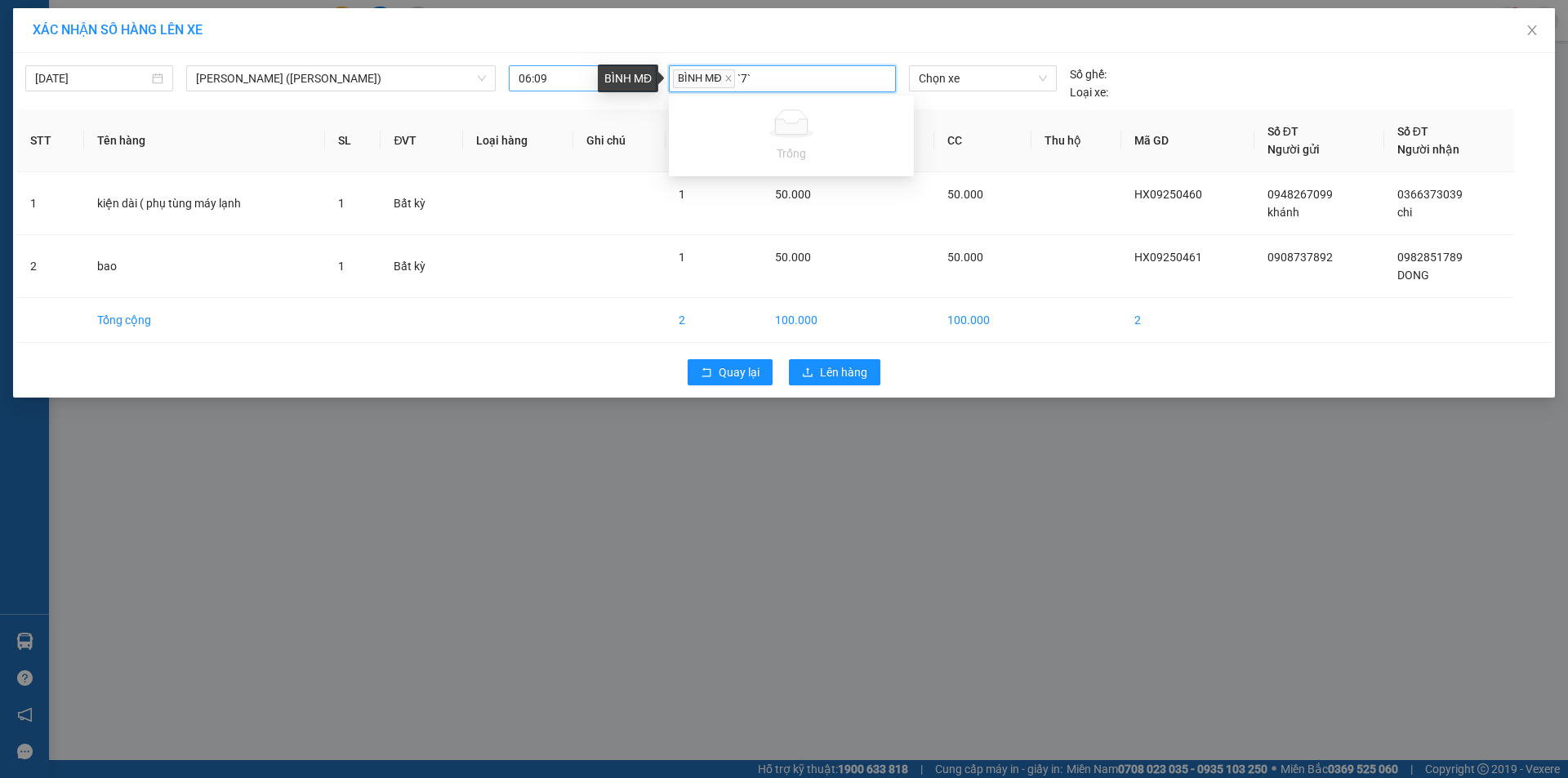
type input "`7`"
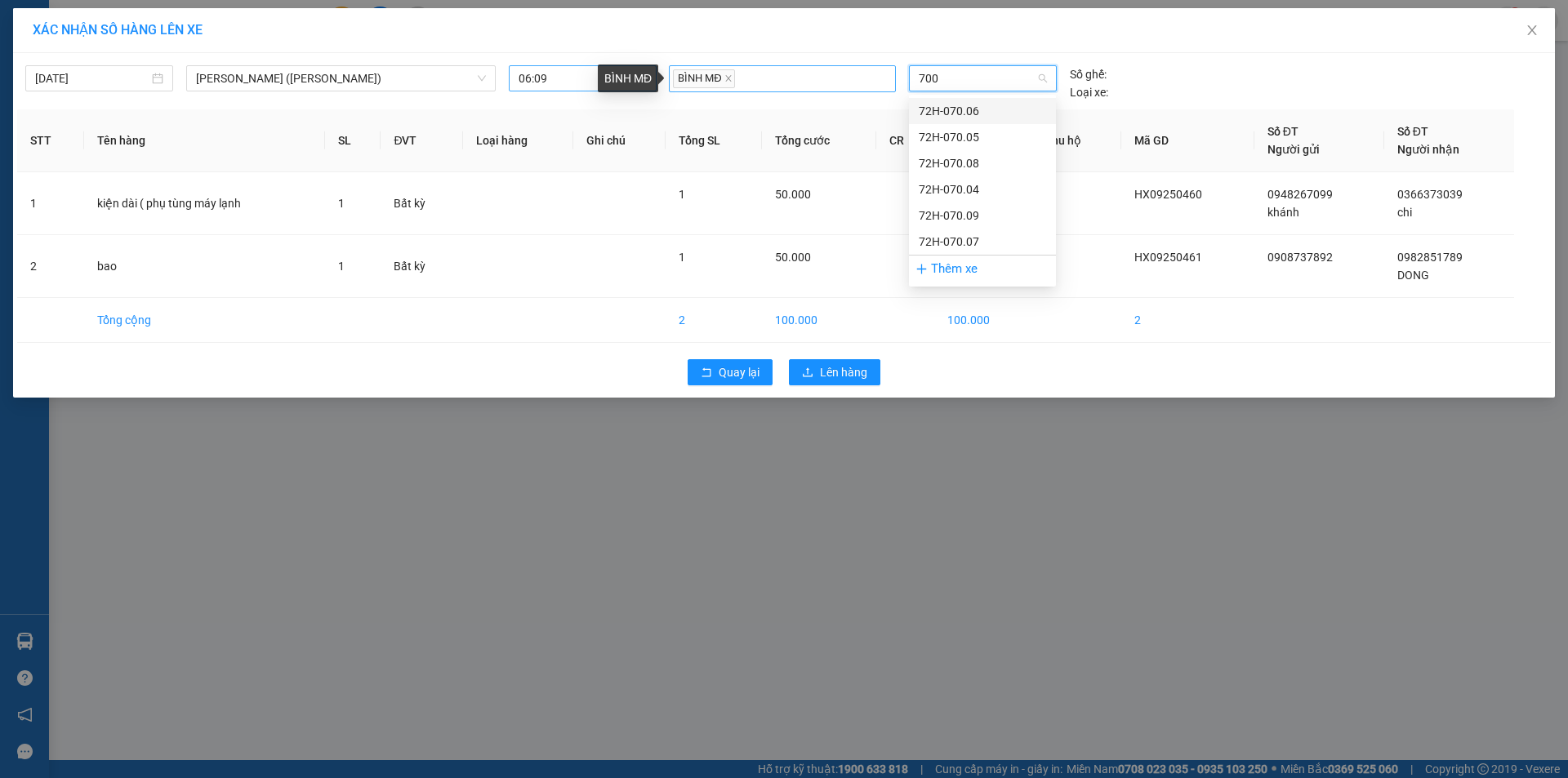
type input "7009"
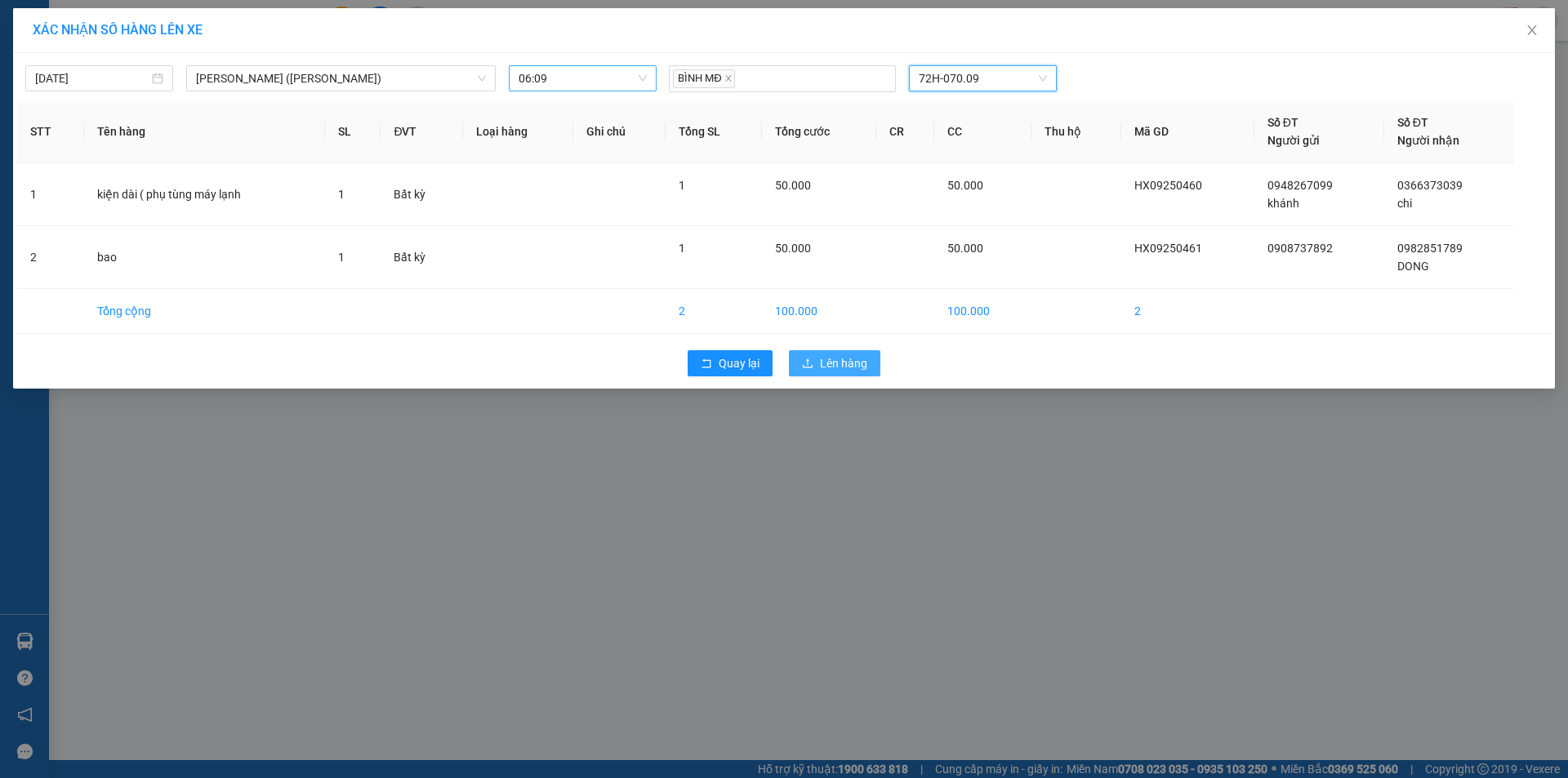
click at [834, 371] on span "Lên hàng" at bounding box center [843, 363] width 47 height 18
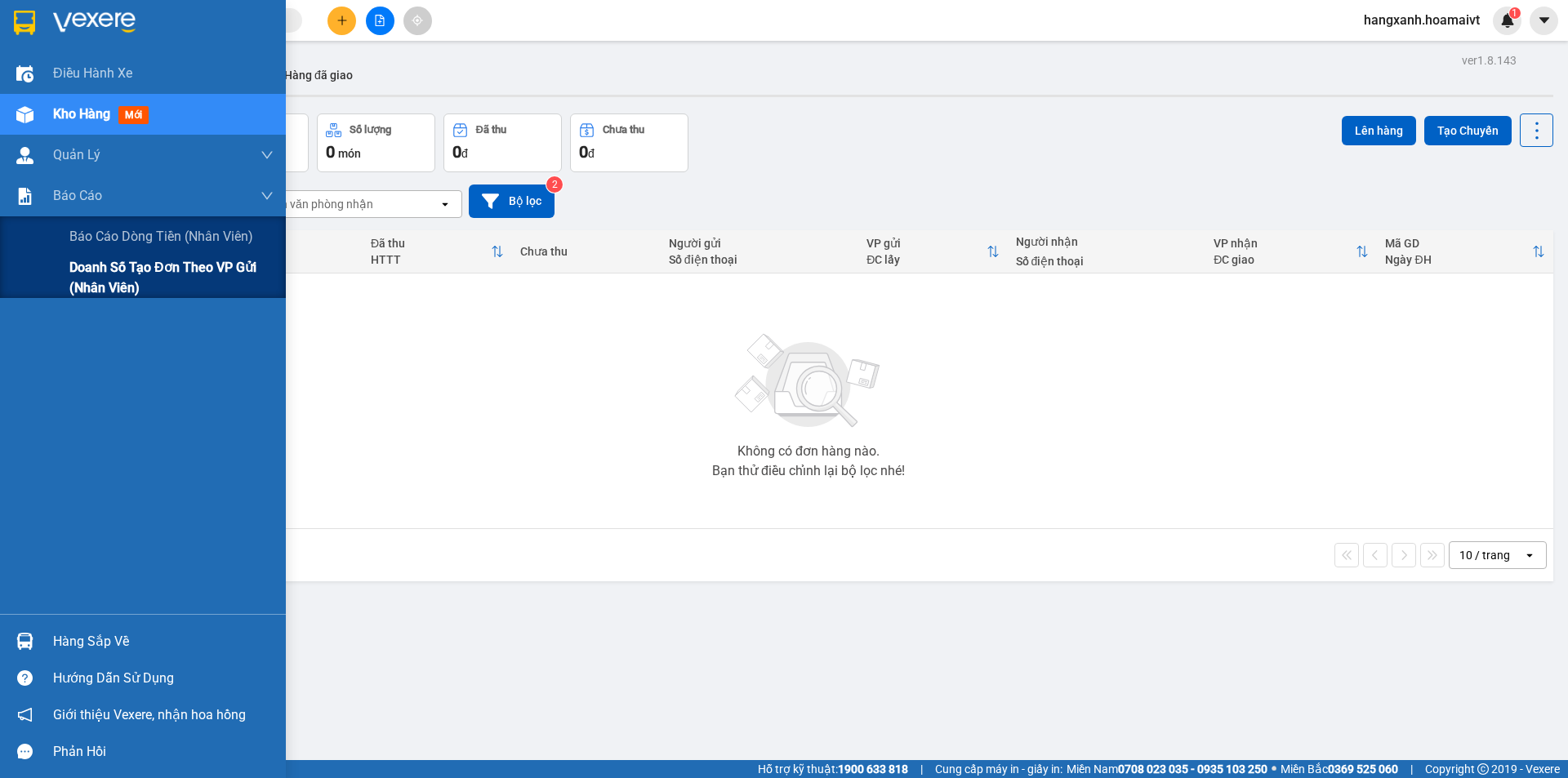
click at [66, 289] on div "Doanh số tạo đơn theo VP gửi (nhân viên)" at bounding box center [142, 278] width 285 height 41
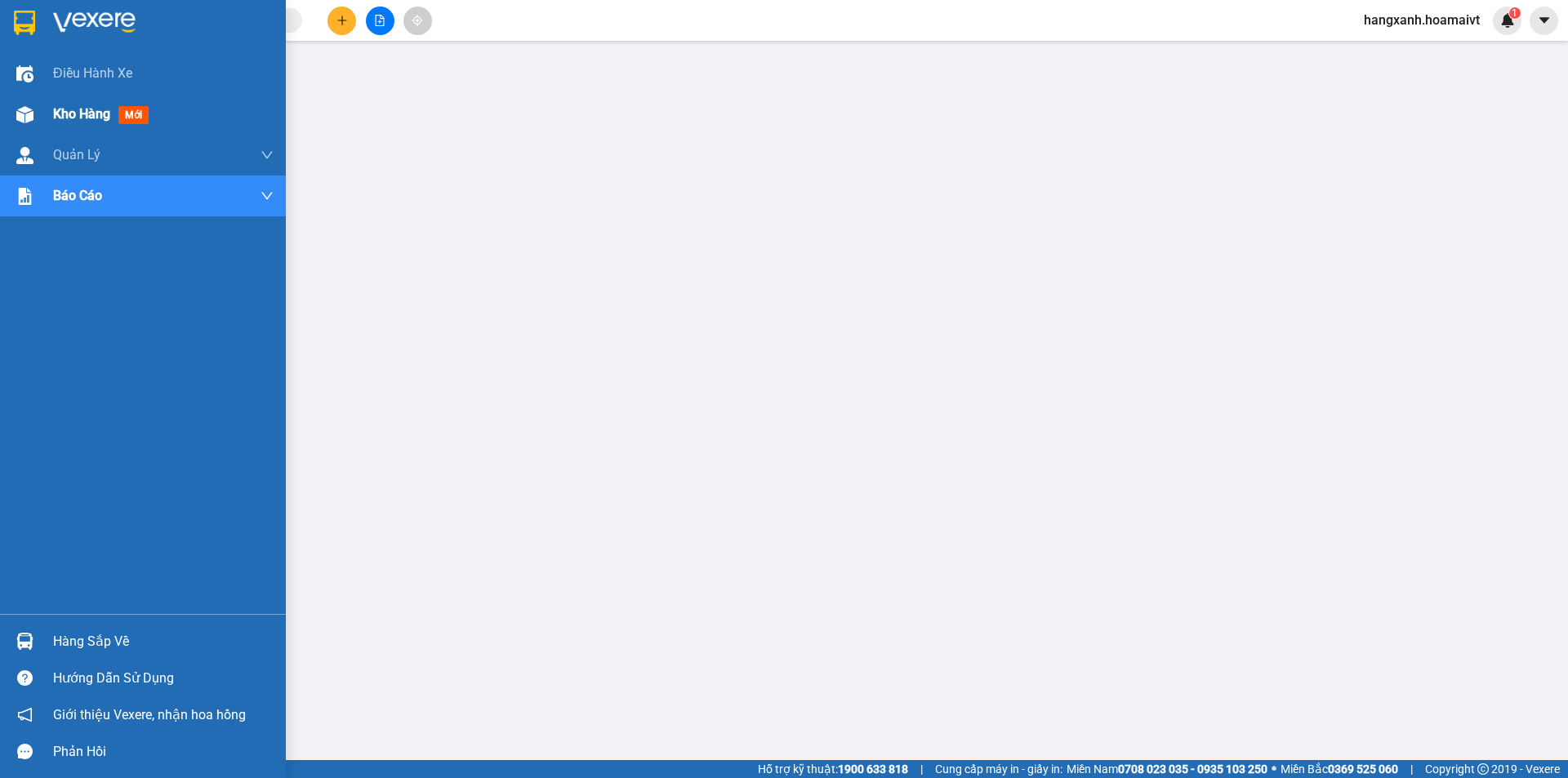
click at [3, 126] on div "Kho hàng mới" at bounding box center [142, 114] width 285 height 41
